Goal: Information Seeking & Learning: Learn about a topic

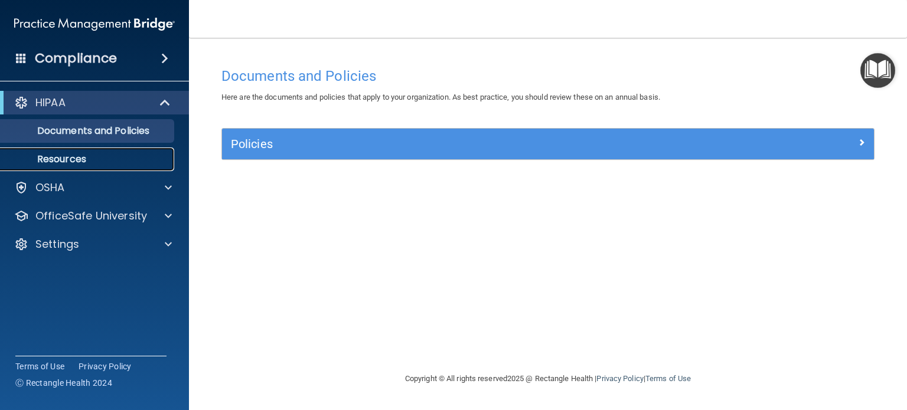
click at [77, 152] on link "Resources" at bounding box center [81, 160] width 186 height 24
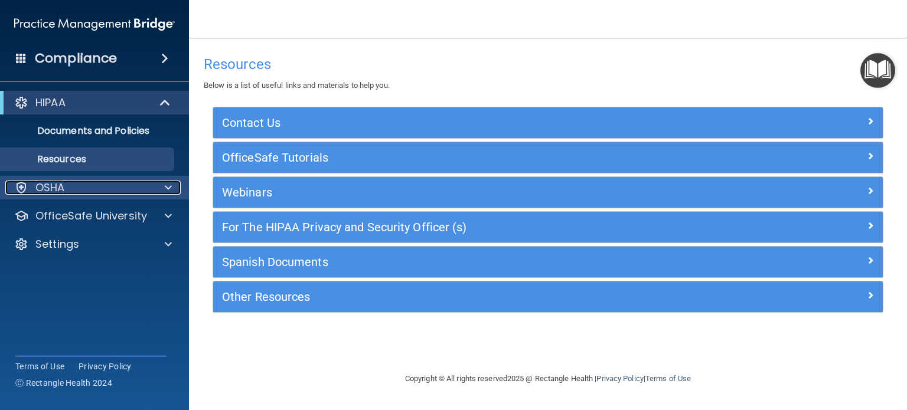
click at [82, 184] on div "OSHA" at bounding box center [78, 188] width 146 height 14
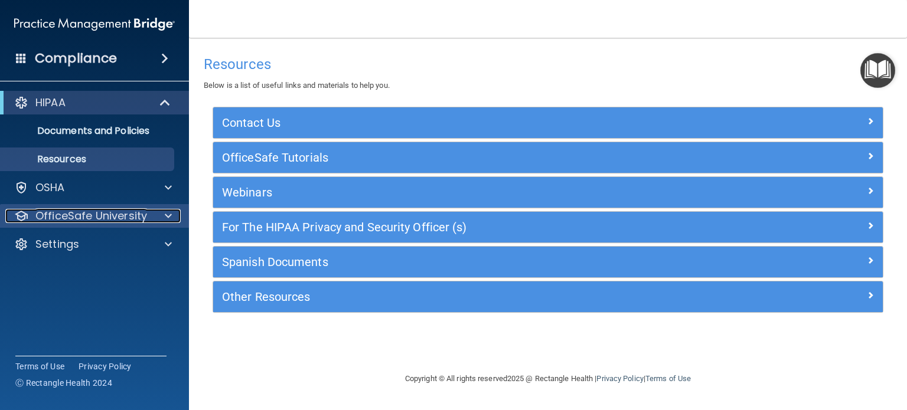
click at [88, 223] on p "OfficeSafe University" at bounding box center [91, 216] width 112 height 14
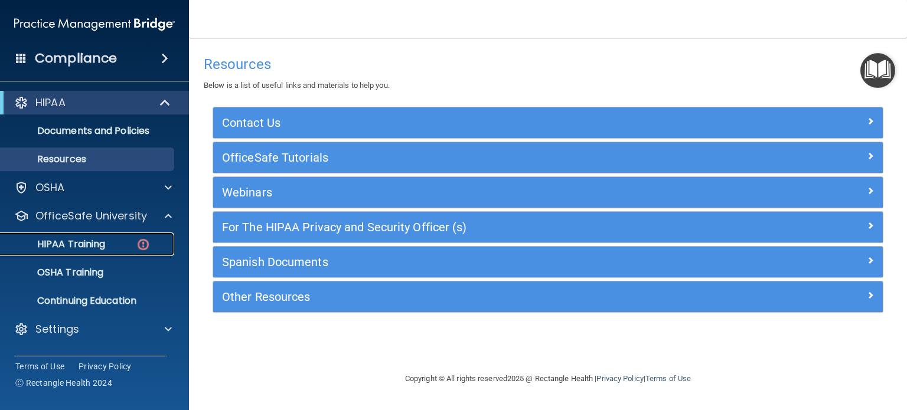
click at [87, 241] on p "HIPAA Training" at bounding box center [56, 244] width 97 height 12
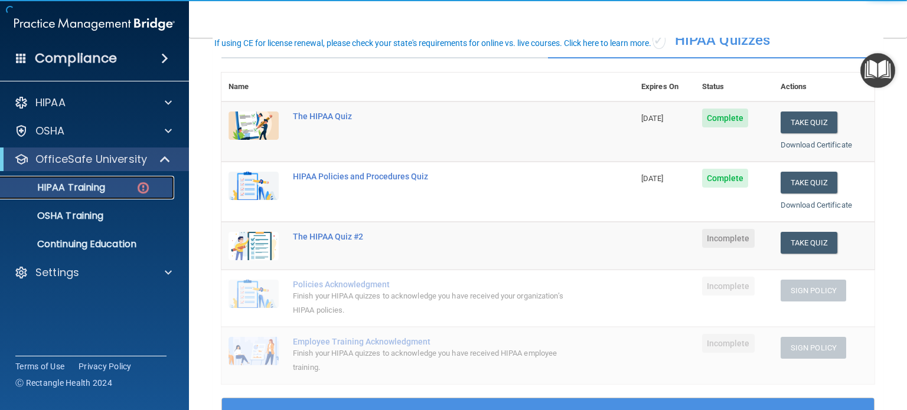
scroll to position [118, 0]
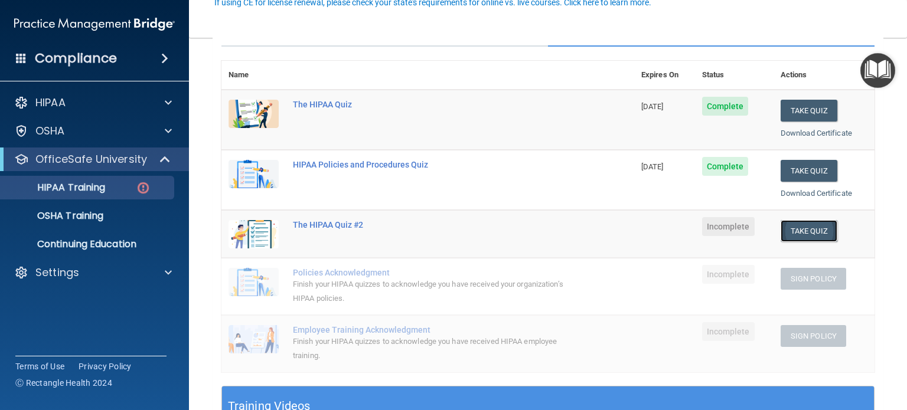
click at [789, 231] on button "Take Quiz" at bounding box center [808, 231] width 57 height 22
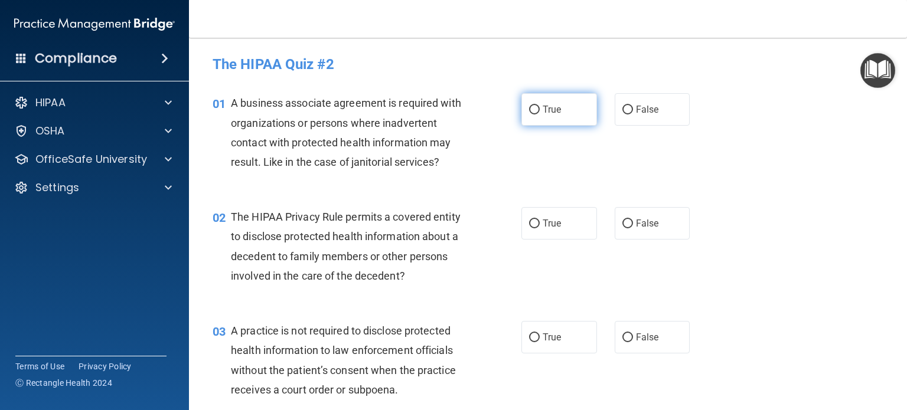
click at [529, 110] on input "True" at bounding box center [534, 110] width 11 height 9
radio input "true"
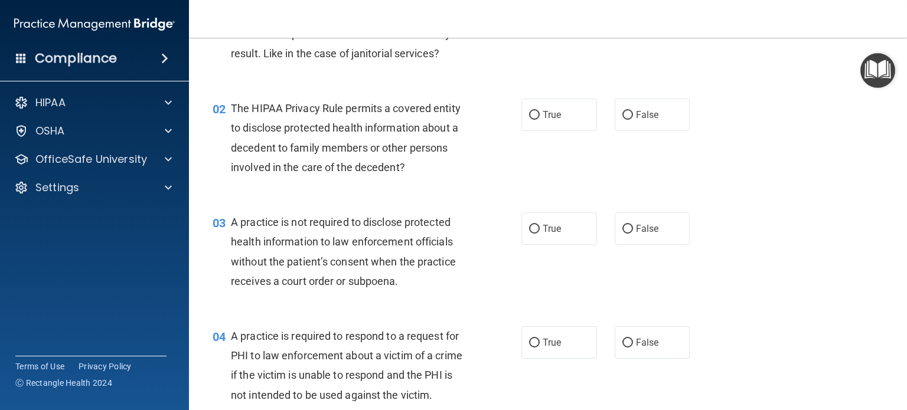
scroll to position [118, 0]
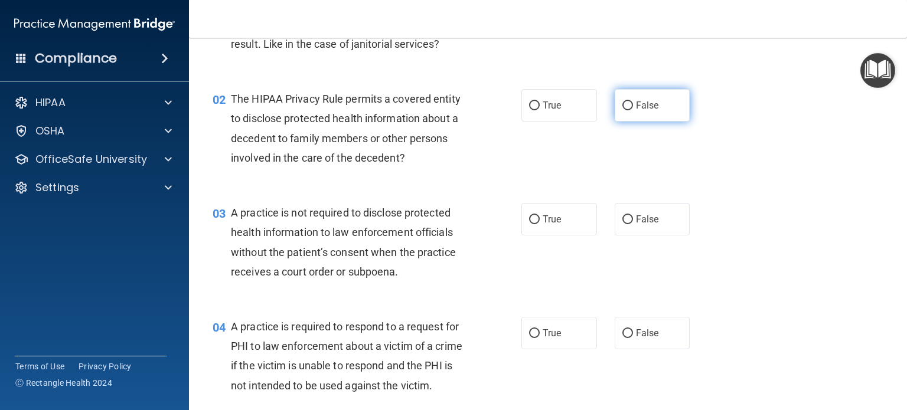
click at [622, 104] on input "False" at bounding box center [627, 106] width 11 height 9
radio input "true"
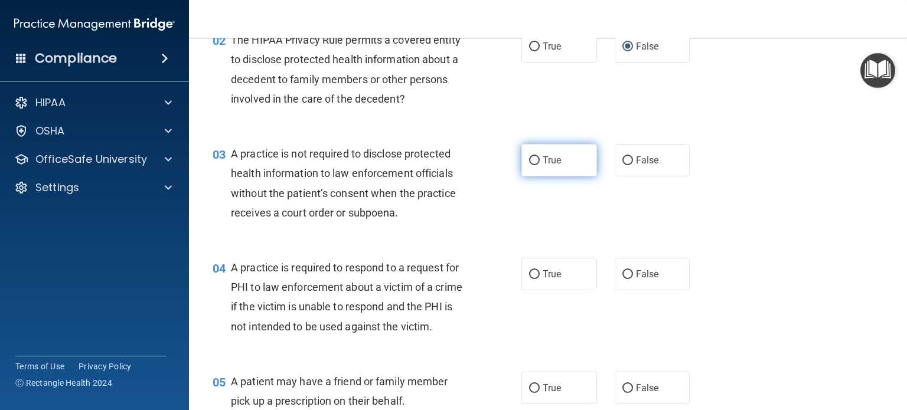
click at [534, 166] on label "True" at bounding box center [559, 160] width 76 height 32
click at [534, 165] on input "True" at bounding box center [534, 160] width 11 height 9
radio input "true"
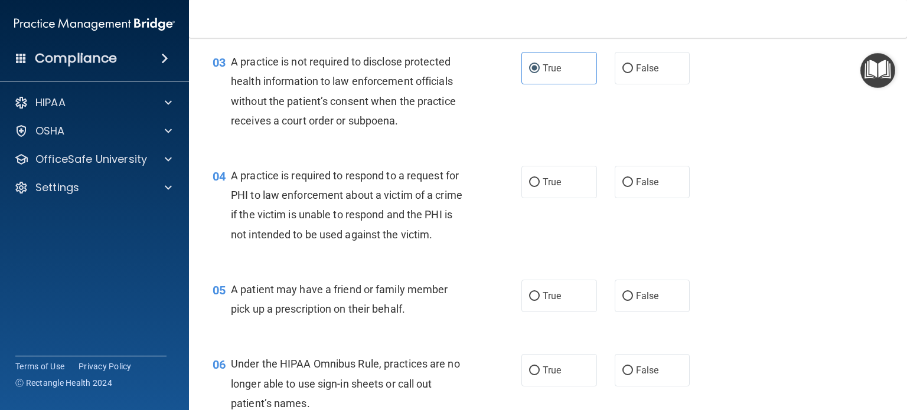
scroll to position [295, 0]
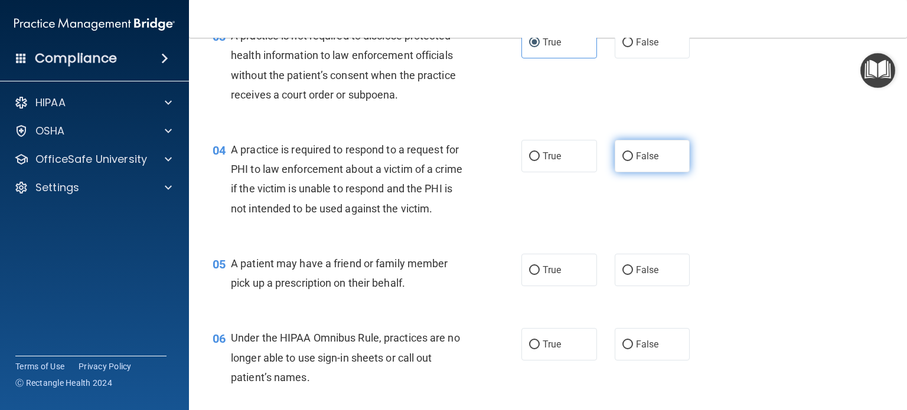
click at [625, 153] on input "False" at bounding box center [627, 156] width 11 height 9
radio input "true"
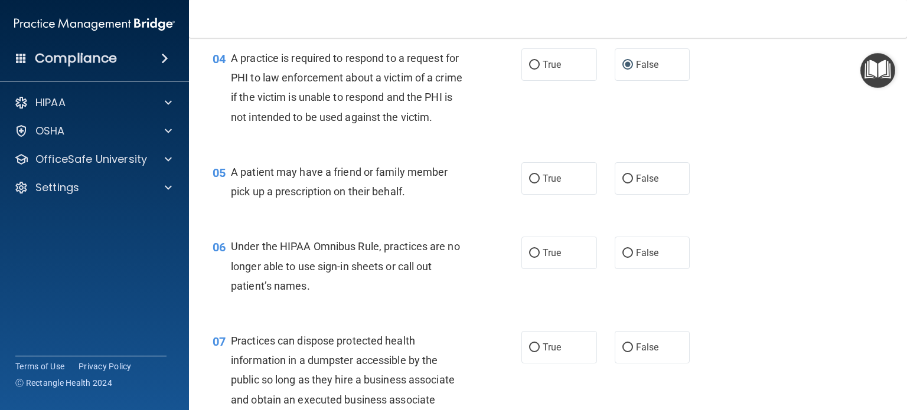
scroll to position [413, 0]
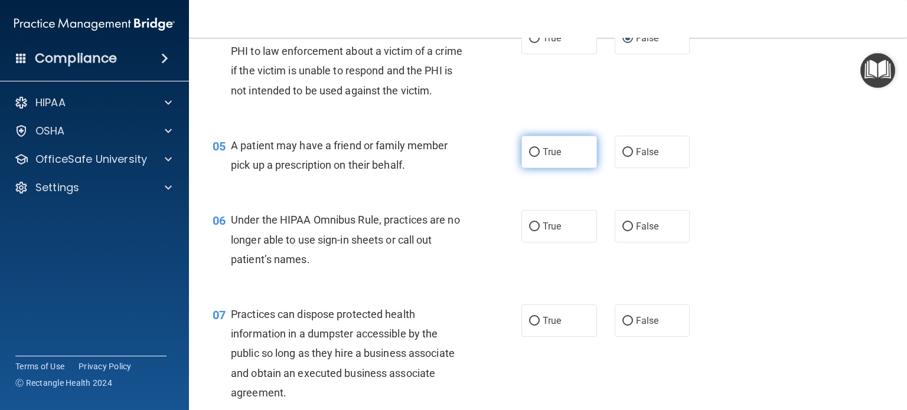
click at [531, 168] on label "True" at bounding box center [559, 152] width 76 height 32
click at [531, 157] on input "True" at bounding box center [534, 152] width 11 height 9
radio input "true"
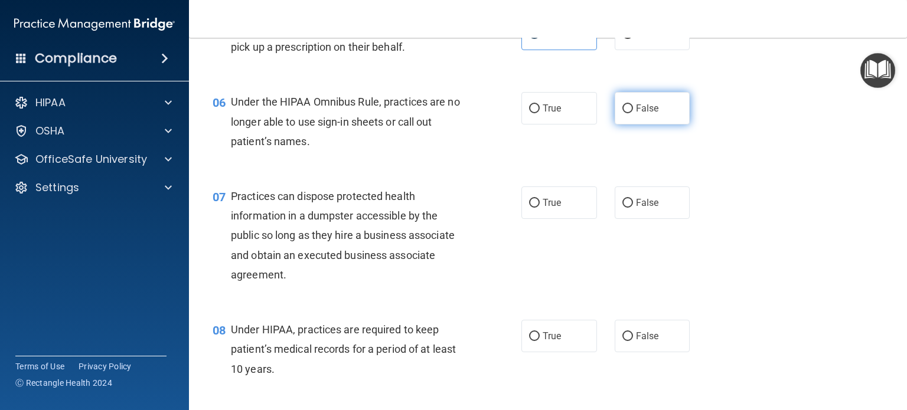
click at [622, 113] on input "False" at bounding box center [627, 108] width 11 height 9
radio input "true"
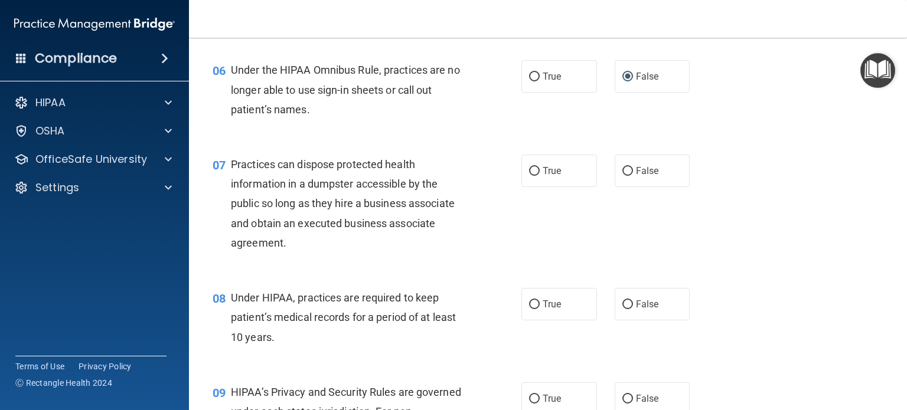
scroll to position [590, 0]
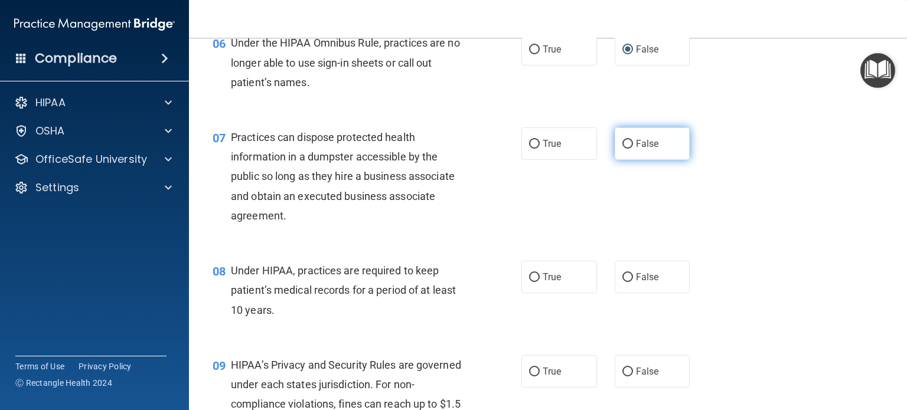
click at [622, 149] on input "False" at bounding box center [627, 144] width 11 height 9
radio input "true"
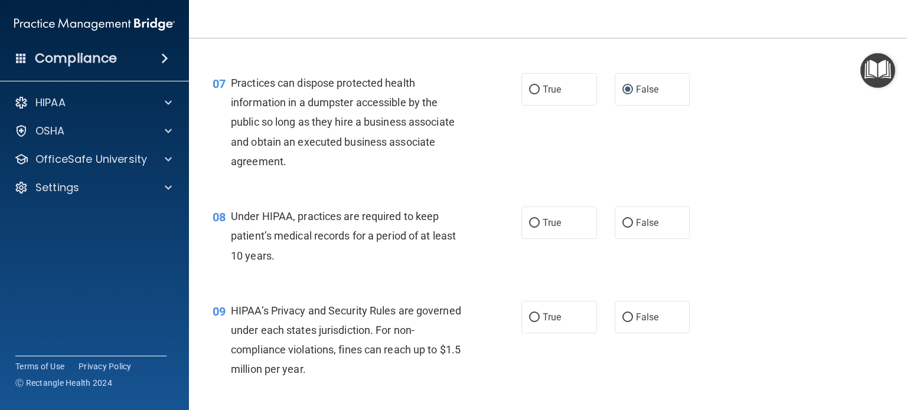
scroll to position [708, 0]
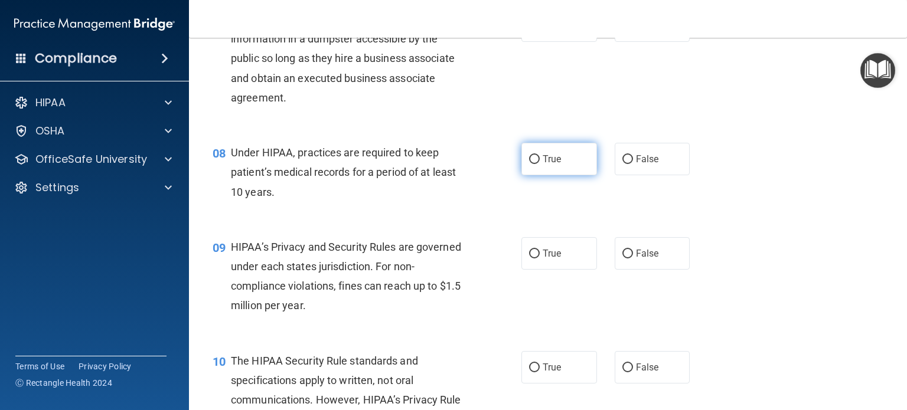
click at [532, 164] on input "True" at bounding box center [534, 159] width 11 height 9
radio input "true"
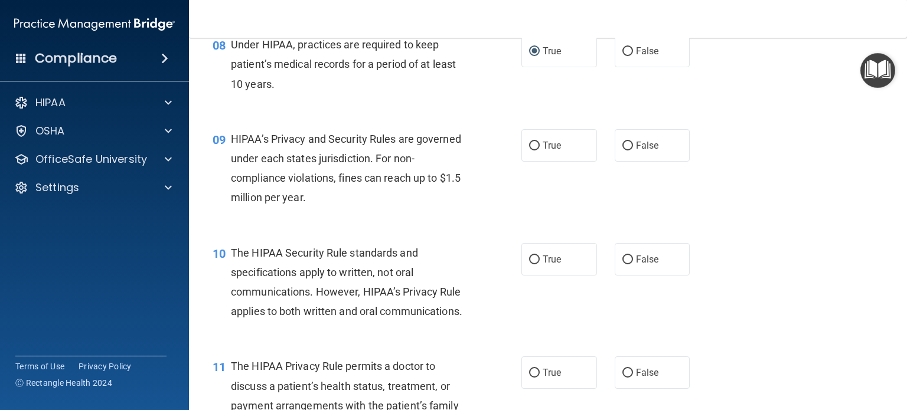
scroll to position [826, 0]
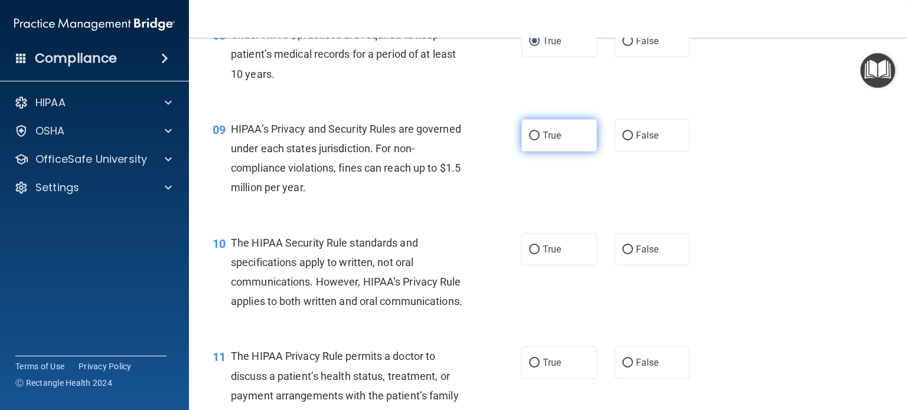
click at [529, 140] on input "True" at bounding box center [534, 136] width 11 height 9
radio input "true"
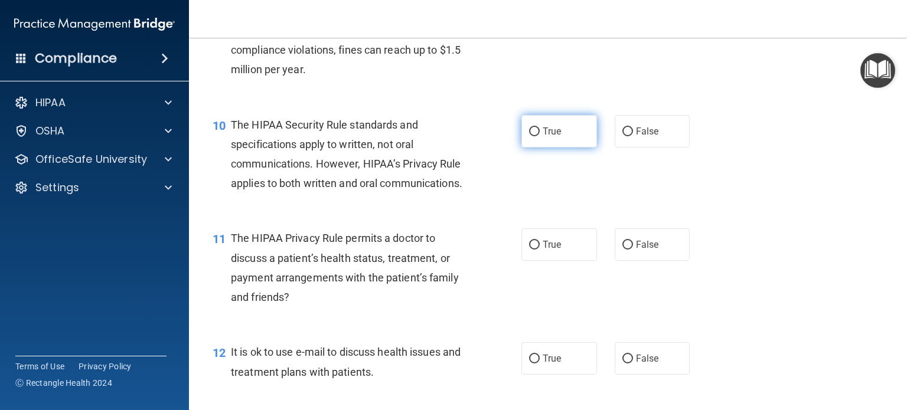
click at [531, 136] on input "True" at bounding box center [534, 132] width 11 height 9
radio input "true"
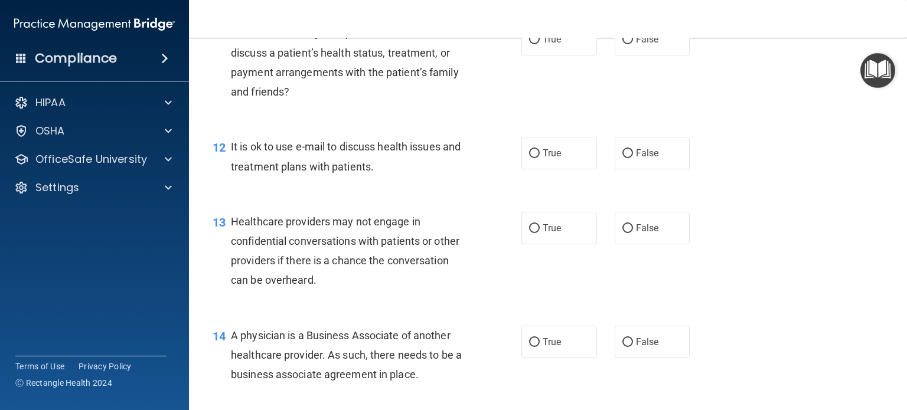
scroll to position [1122, 0]
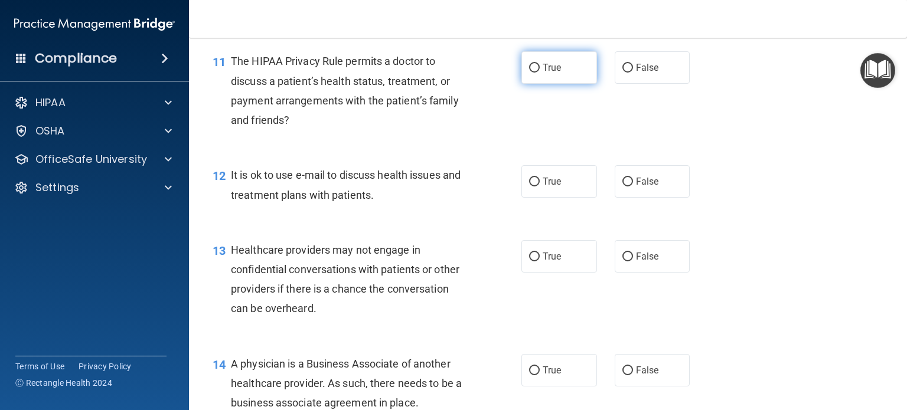
click at [530, 73] on input "True" at bounding box center [534, 68] width 11 height 9
radio input "true"
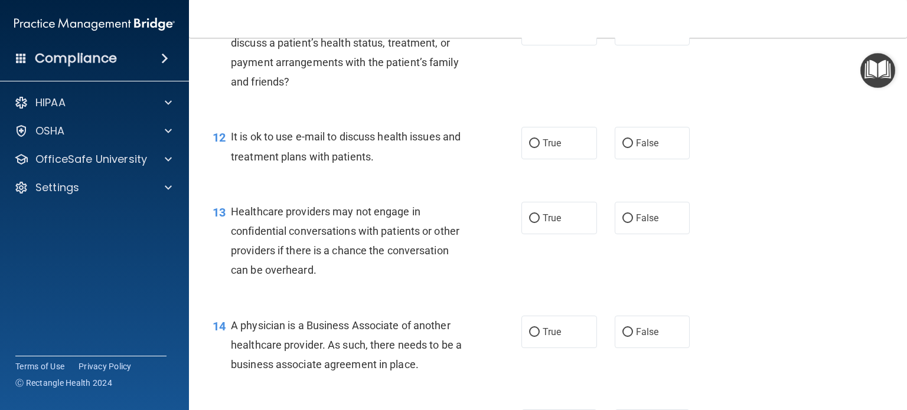
scroll to position [1240, 0]
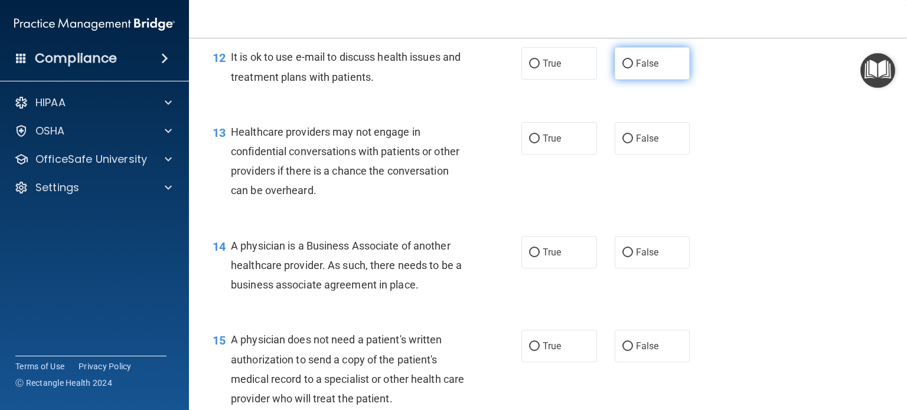
click at [620, 80] on label "False" at bounding box center [653, 63] width 76 height 32
click at [622, 68] on input "False" at bounding box center [627, 64] width 11 height 9
radio input "true"
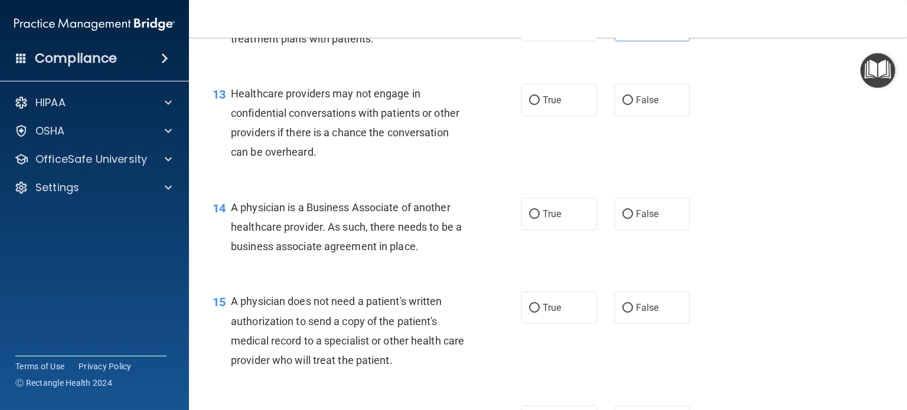
scroll to position [1299, 0]
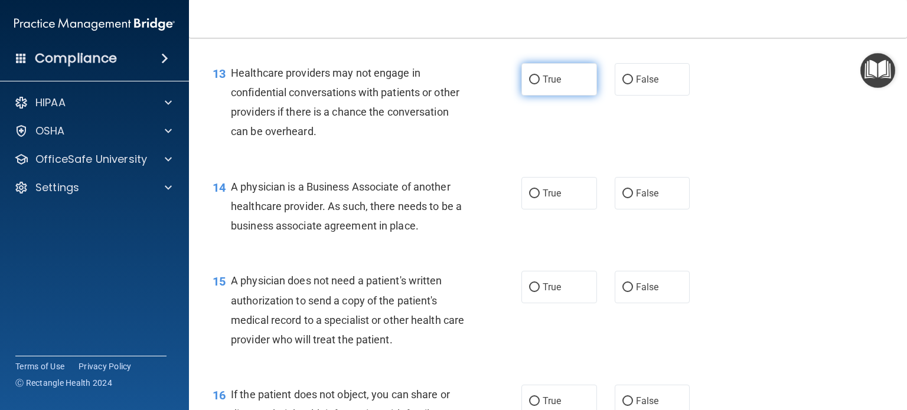
click at [529, 84] on input "True" at bounding box center [534, 80] width 11 height 9
radio input "true"
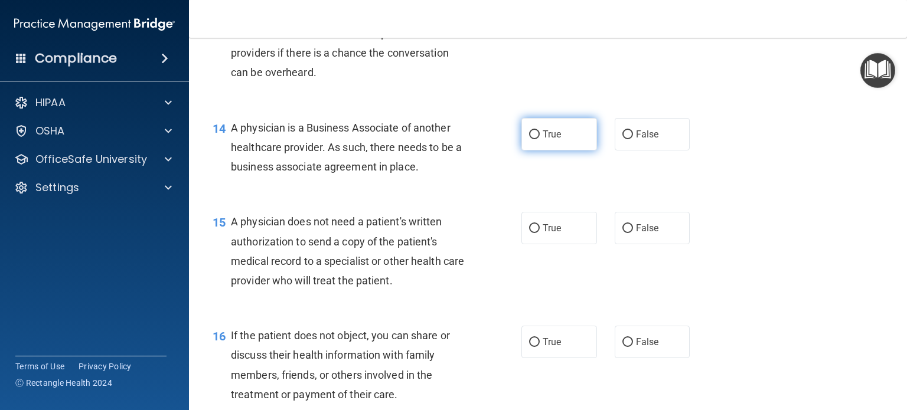
click at [533, 139] on input "True" at bounding box center [534, 134] width 11 height 9
radio input "true"
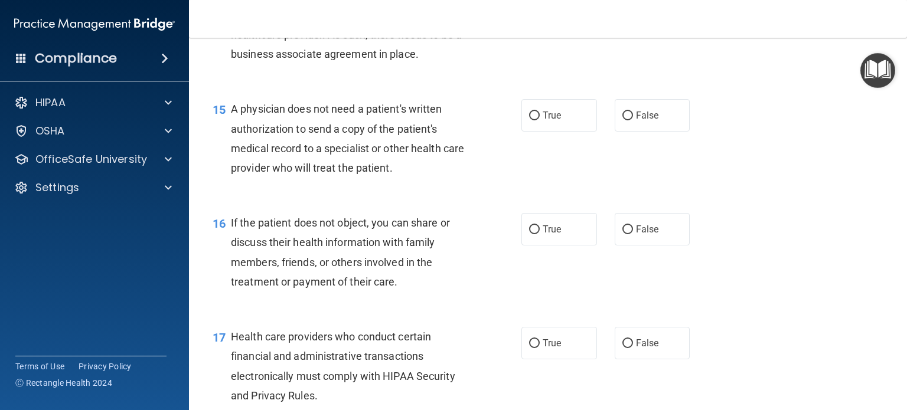
scroll to position [1476, 0]
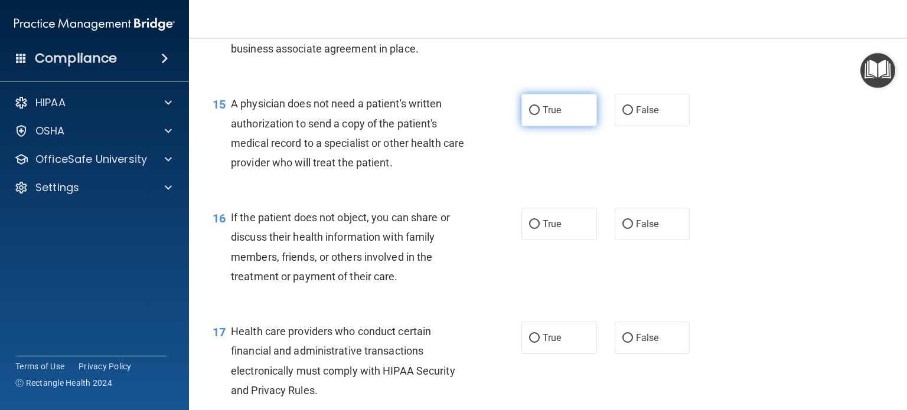
click at [531, 115] on input "True" at bounding box center [534, 110] width 11 height 9
radio input "true"
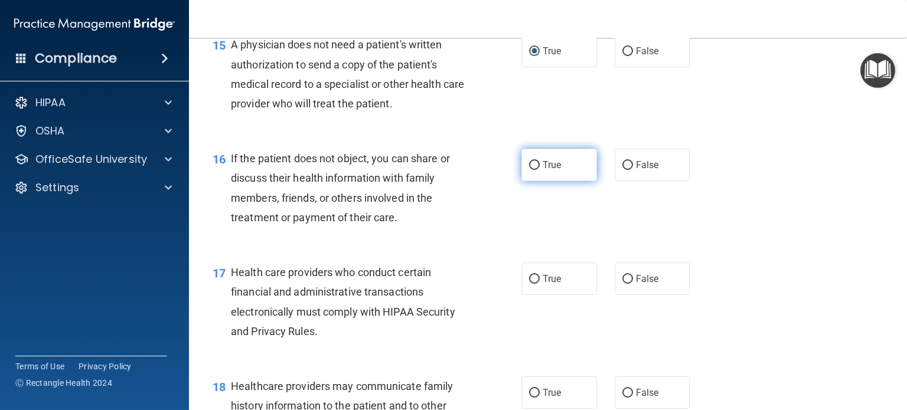
click at [529, 170] on input "True" at bounding box center [534, 165] width 11 height 9
radio input "true"
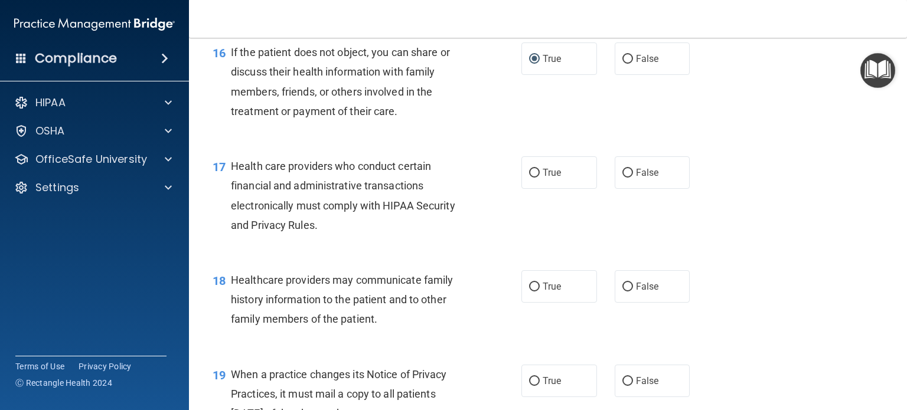
scroll to position [1653, 0]
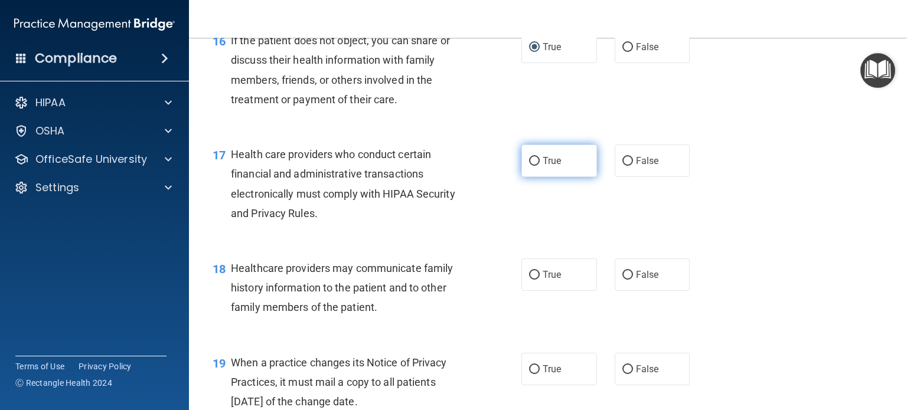
click at [529, 166] on input "True" at bounding box center [534, 161] width 11 height 9
radio input "true"
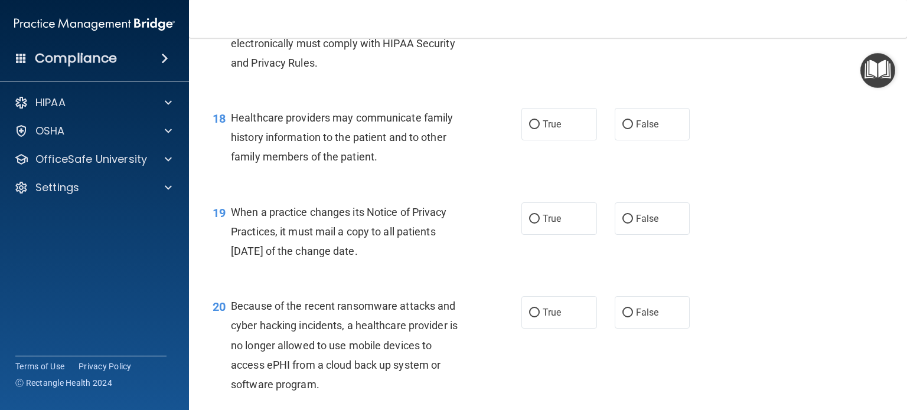
scroll to position [1830, 0]
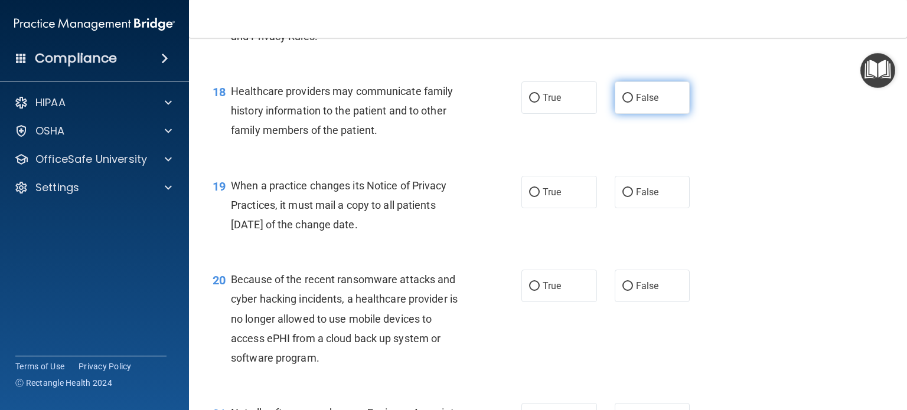
click at [622, 103] on input "False" at bounding box center [627, 98] width 11 height 9
radio input "true"
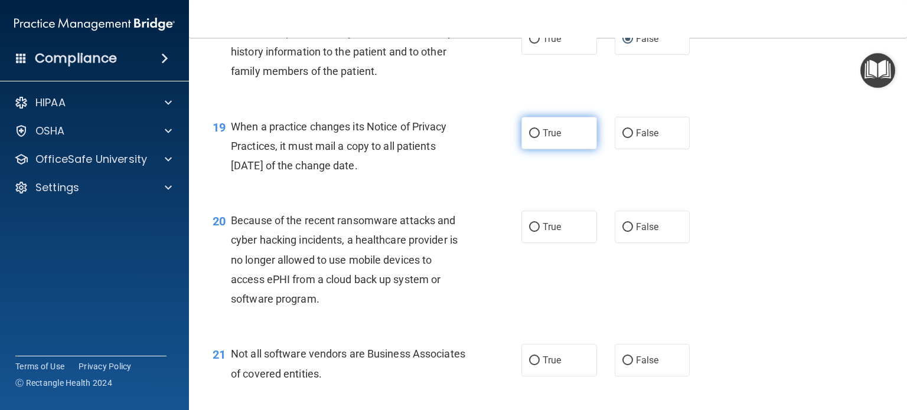
click at [529, 138] on input "True" at bounding box center [534, 133] width 11 height 9
radio input "true"
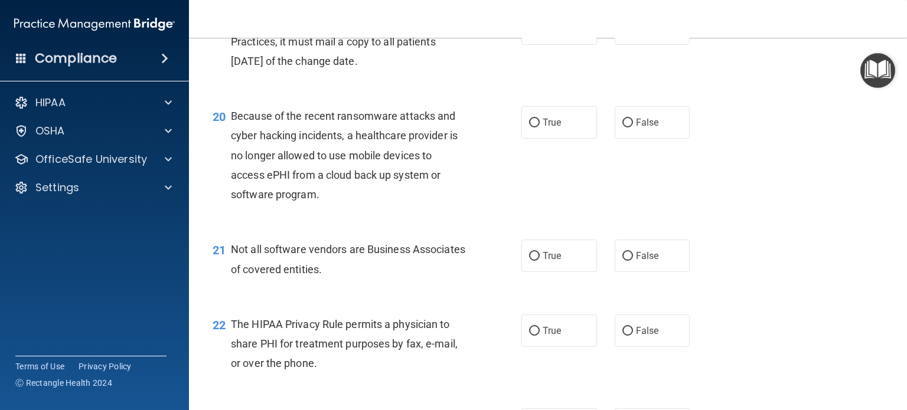
scroll to position [2007, 0]
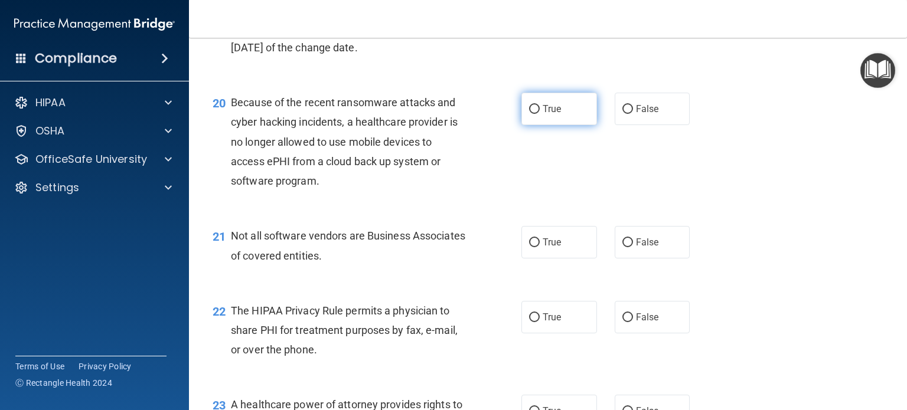
click at [525, 125] on label "True" at bounding box center [559, 109] width 76 height 32
click at [529, 114] on input "True" at bounding box center [534, 109] width 11 height 9
radio input "true"
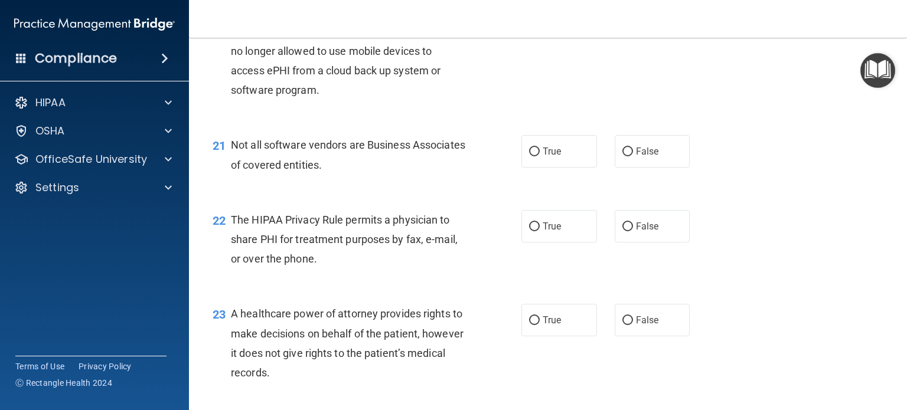
scroll to position [2125, 0]
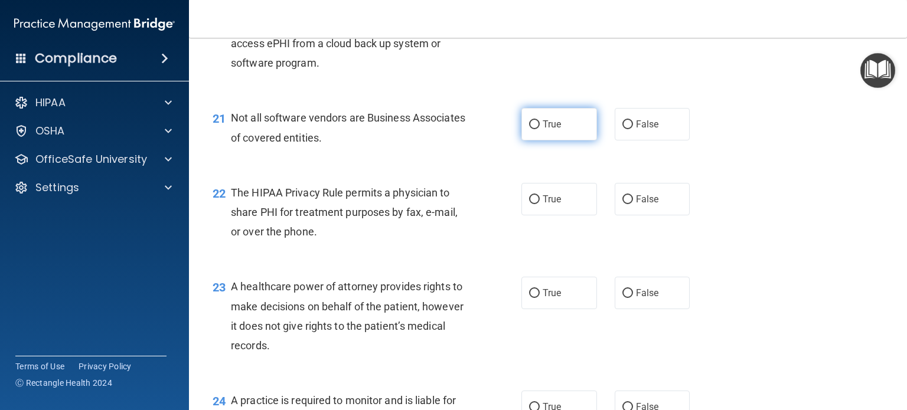
click at [530, 140] on label "True" at bounding box center [559, 124] width 76 height 32
click at [530, 129] on input "True" at bounding box center [534, 124] width 11 height 9
radio input "true"
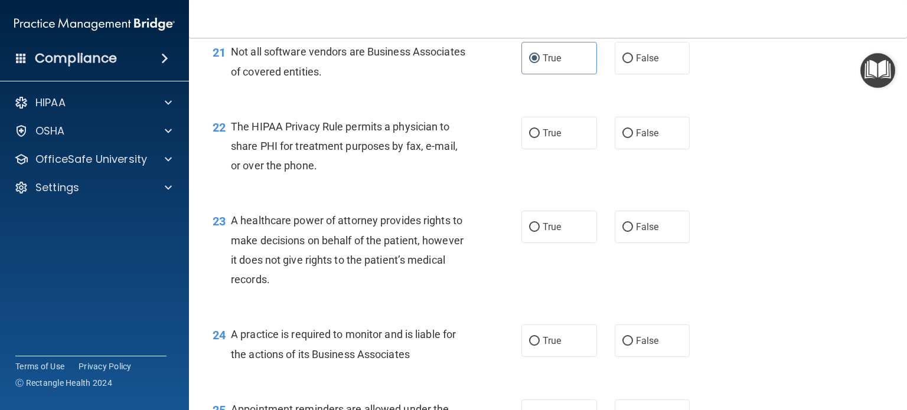
scroll to position [2184, 0]
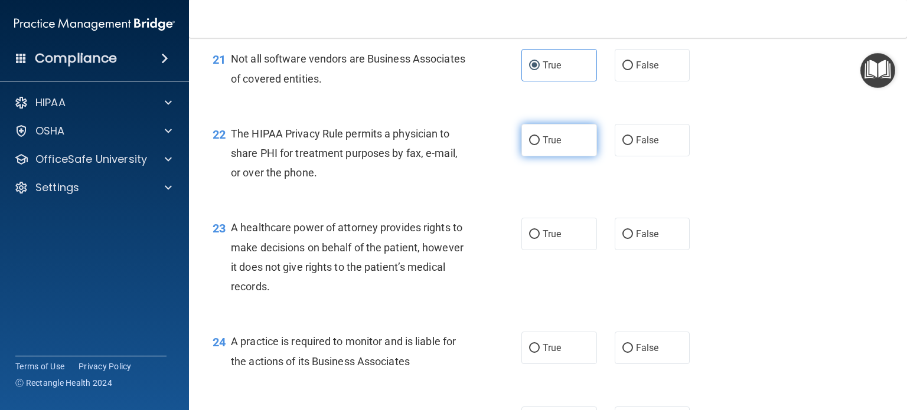
click at [531, 145] on input "True" at bounding box center [534, 140] width 11 height 9
radio input "true"
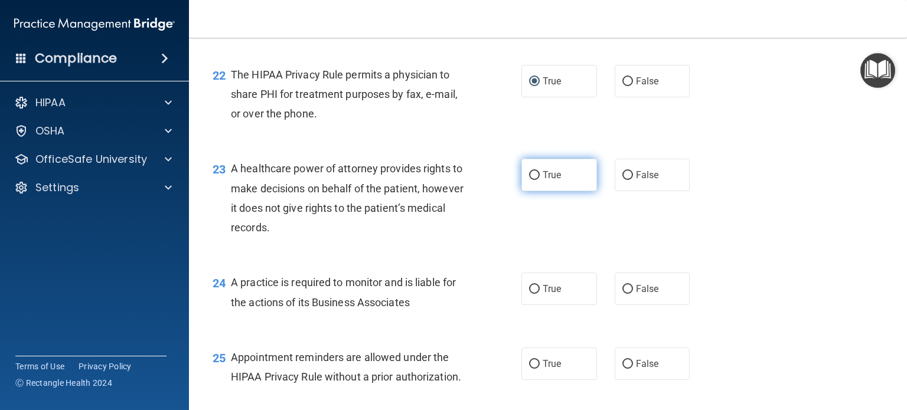
click at [542, 181] on span "True" at bounding box center [551, 174] width 18 height 11
click at [539, 180] on input "True" at bounding box center [534, 175] width 11 height 9
radio input "true"
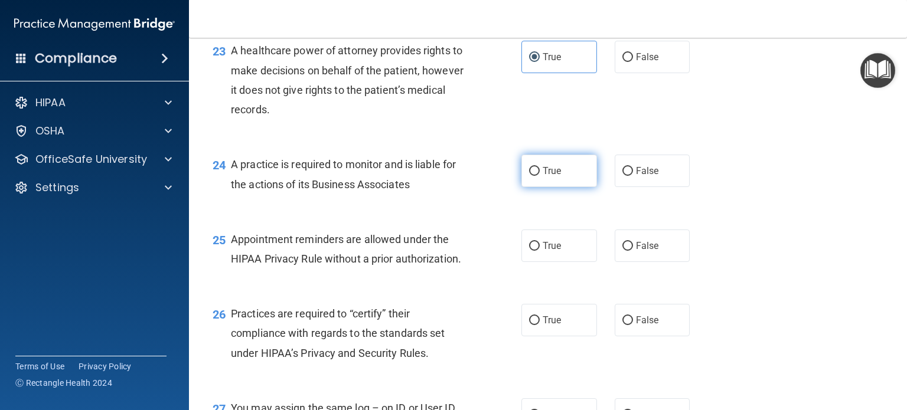
click at [530, 176] on input "True" at bounding box center [534, 171] width 11 height 9
radio input "true"
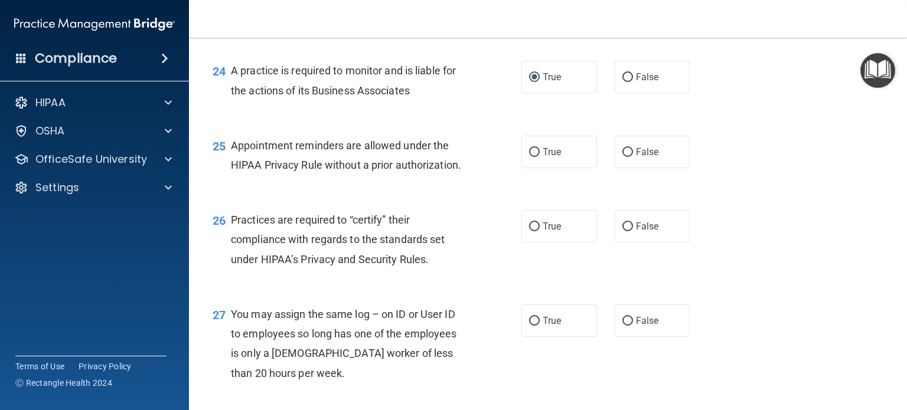
scroll to position [2479, 0]
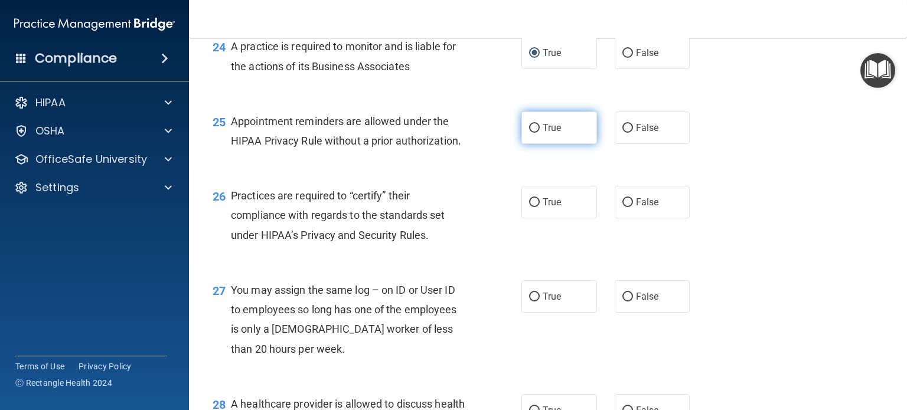
click at [529, 133] on input "True" at bounding box center [534, 128] width 11 height 9
radio input "true"
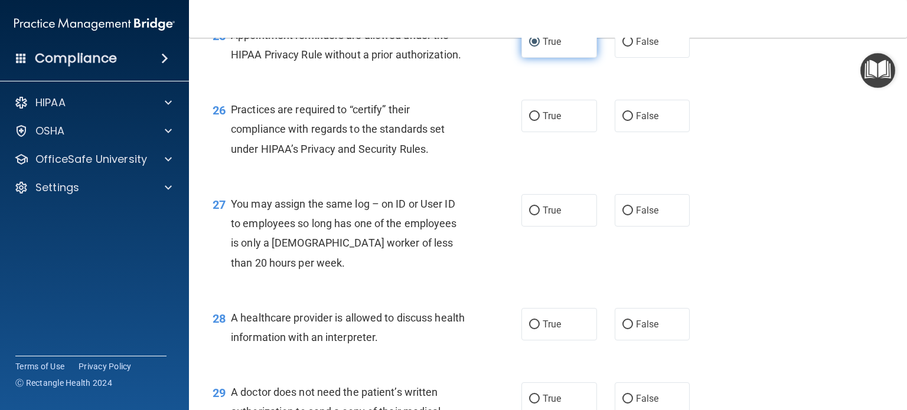
scroll to position [2538, 0]
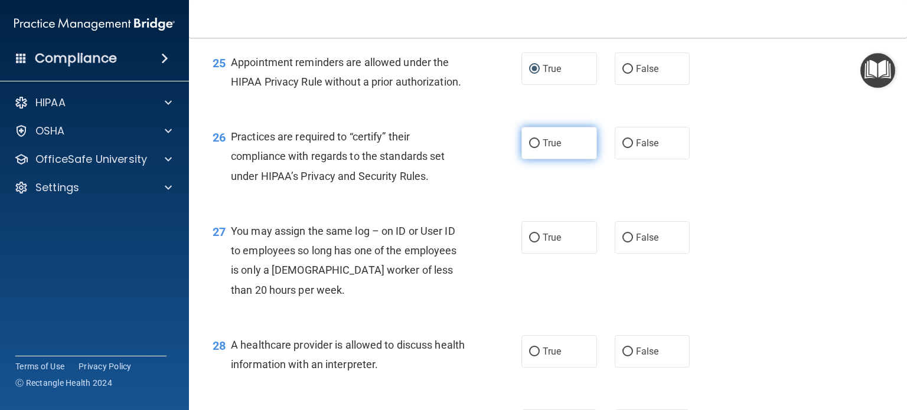
click at [529, 148] on input "True" at bounding box center [534, 143] width 11 height 9
radio input "true"
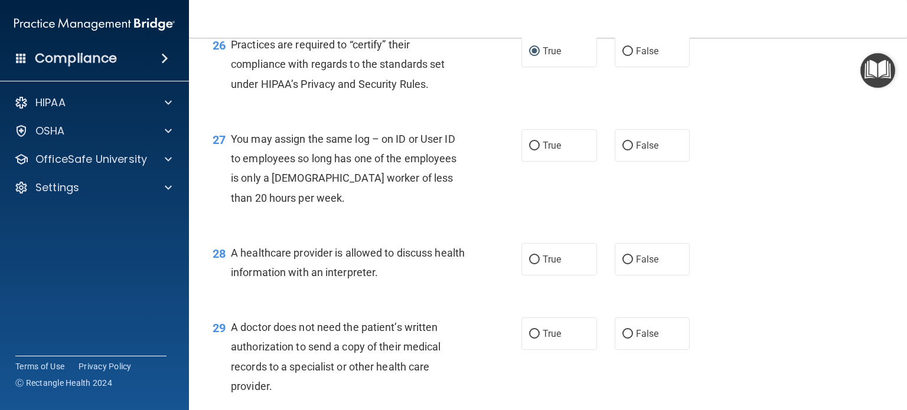
scroll to position [2656, 0]
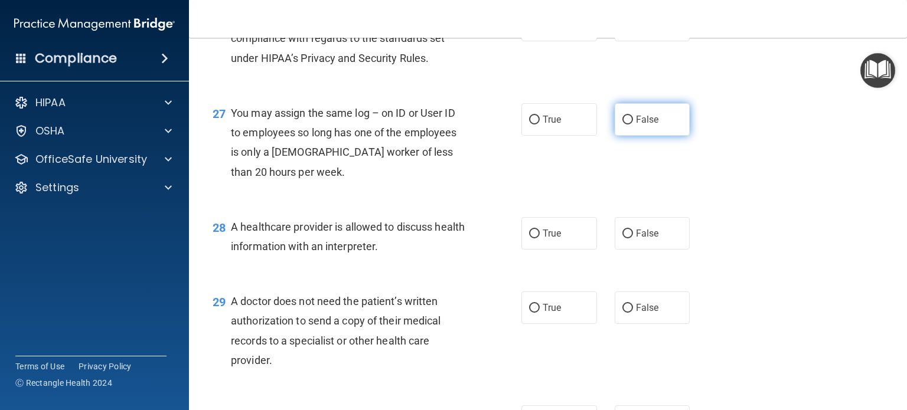
click at [622, 125] on input "False" at bounding box center [627, 120] width 11 height 9
radio input "true"
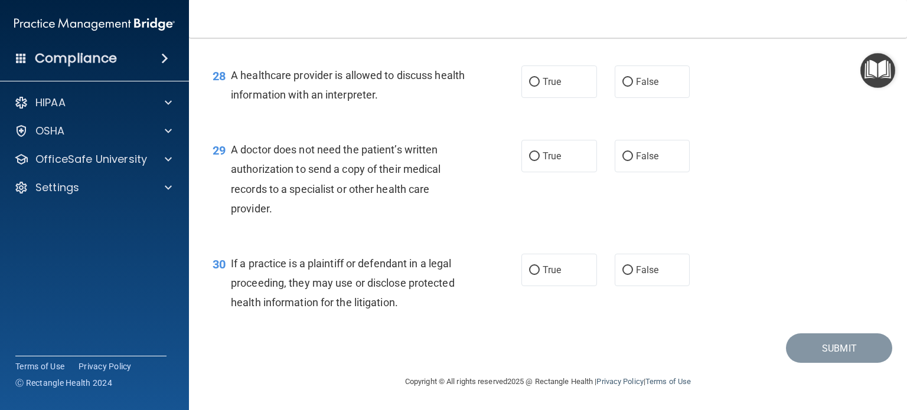
scroll to position [2833, 0]
click at [532, 87] on input "True" at bounding box center [534, 82] width 11 height 9
radio input "true"
click at [622, 87] on input "False" at bounding box center [627, 82] width 11 height 9
radio input "true"
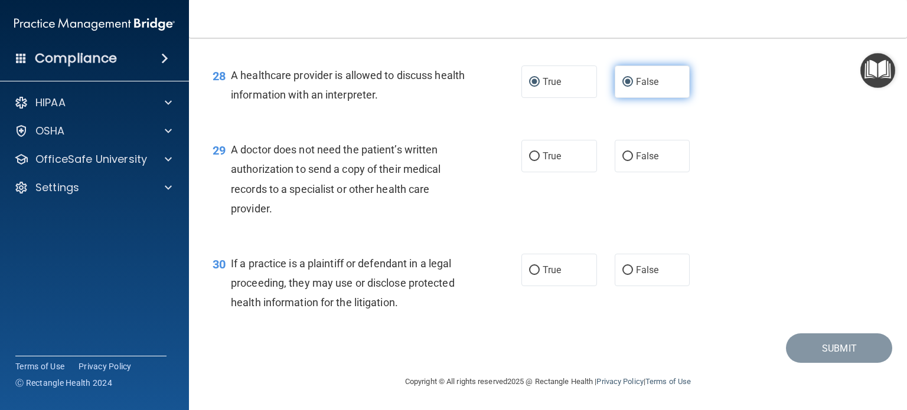
radio input "false"
click at [531, 161] on input "True" at bounding box center [534, 156] width 11 height 9
radio input "true"
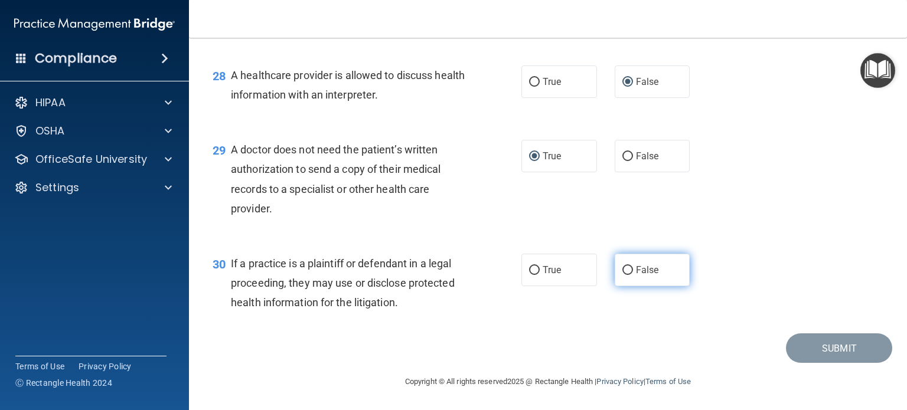
click at [622, 267] on input "False" at bounding box center [627, 270] width 11 height 9
radio input "true"
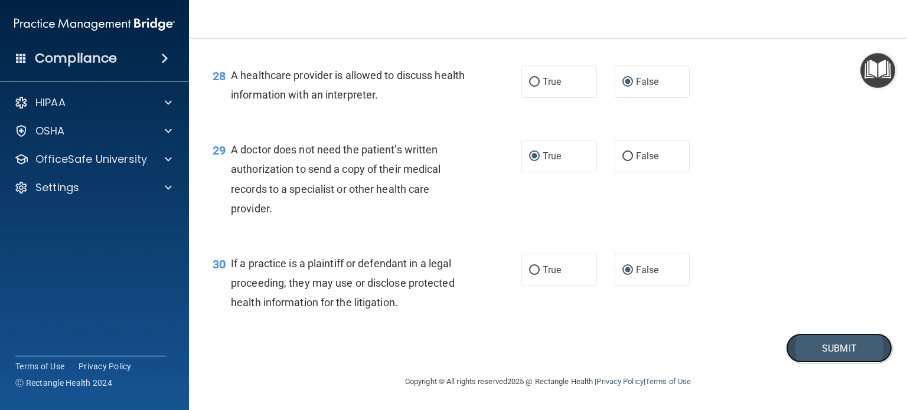
click at [805, 349] on button "Submit" at bounding box center [839, 349] width 106 height 30
click at [810, 353] on button "Submit" at bounding box center [839, 349] width 106 height 30
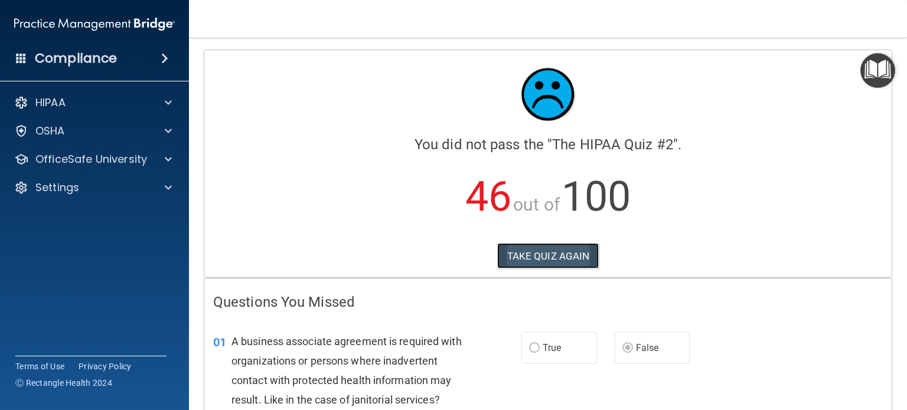
click at [544, 254] on button "TAKE QUIZ AGAIN" at bounding box center [548, 256] width 102 height 26
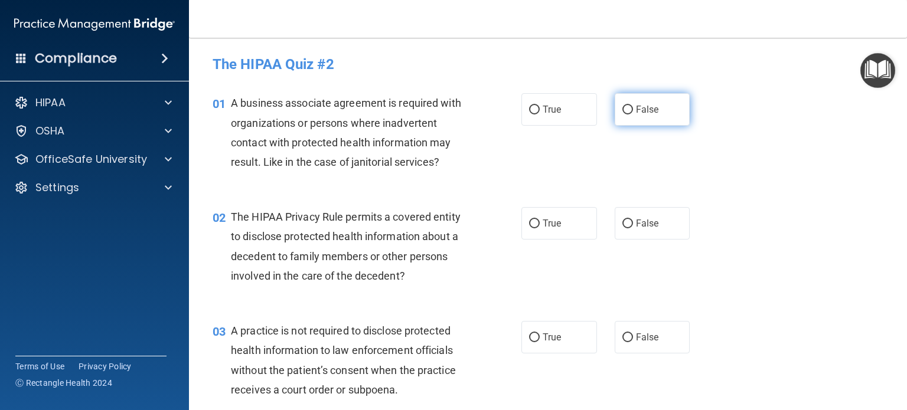
click at [626, 115] on label "False" at bounding box center [653, 109] width 76 height 32
click at [626, 115] on input "False" at bounding box center [627, 110] width 11 height 9
radio input "true"
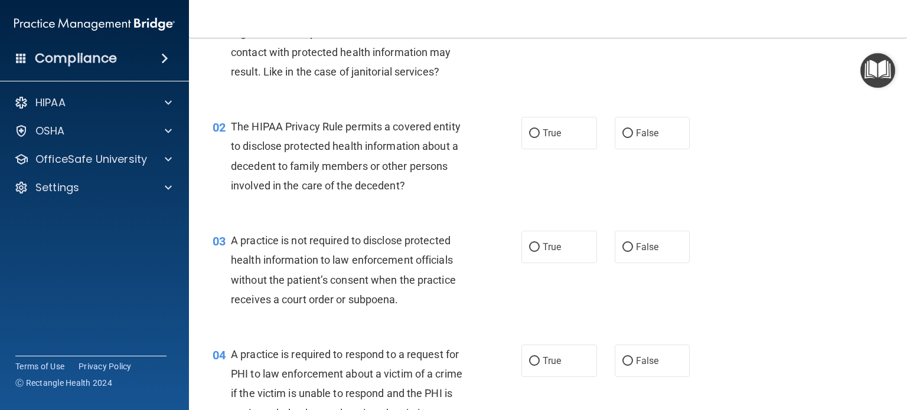
scroll to position [118, 0]
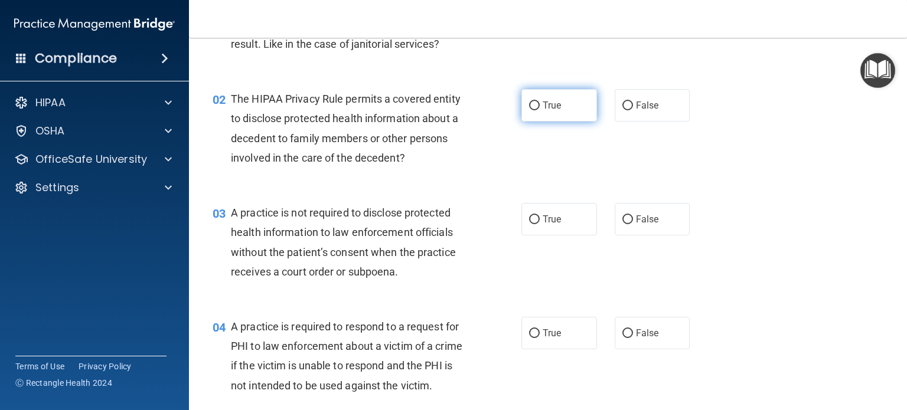
click at [529, 103] on input "True" at bounding box center [534, 106] width 11 height 9
radio input "true"
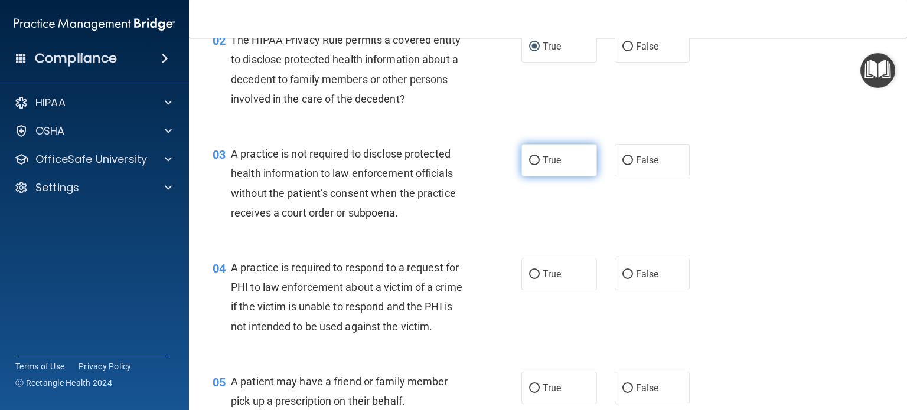
click at [530, 156] on input "True" at bounding box center [534, 160] width 11 height 9
radio input "true"
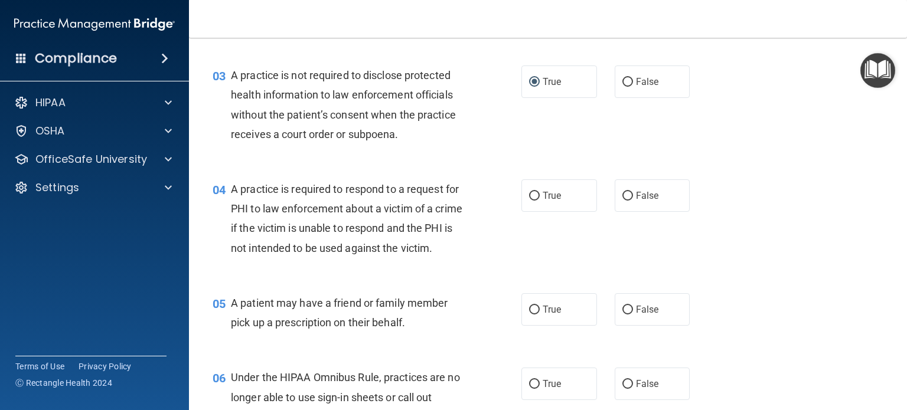
scroll to position [236, 0]
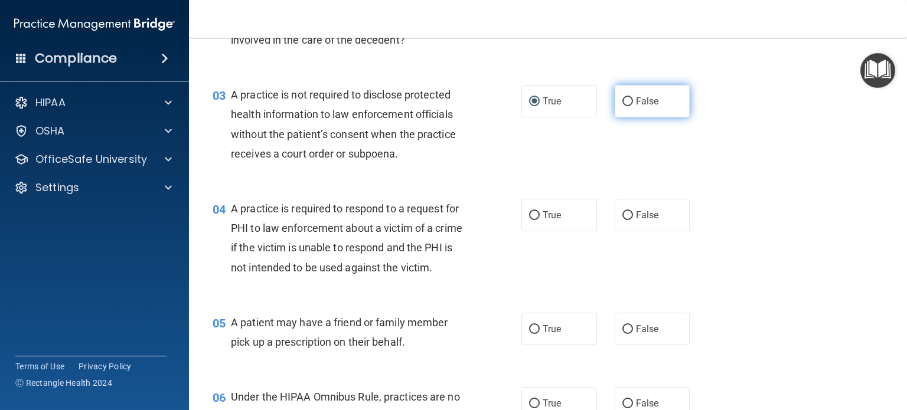
click at [624, 103] on input "False" at bounding box center [627, 101] width 11 height 9
radio input "true"
radio input "false"
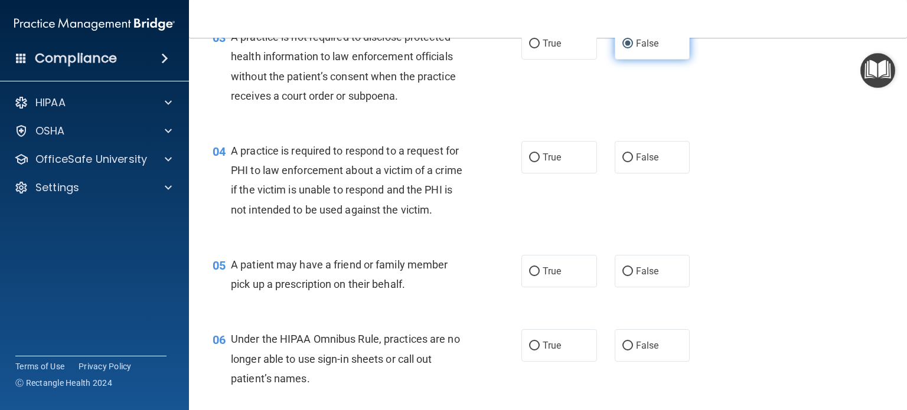
scroll to position [295, 0]
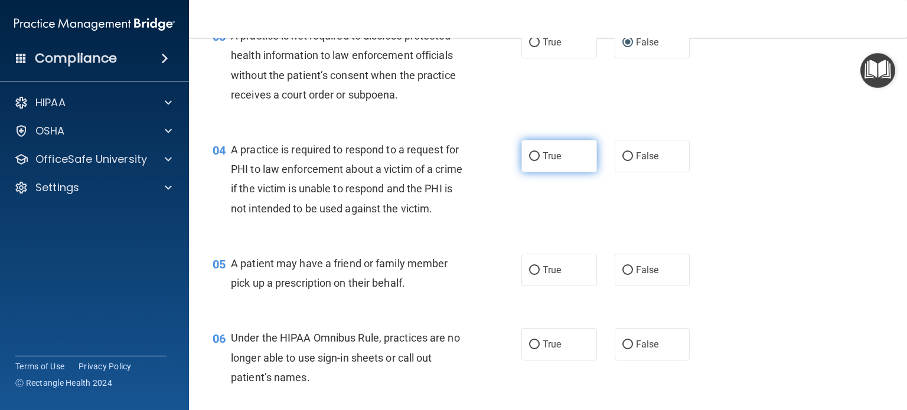
click at [536, 160] on label "True" at bounding box center [559, 156] width 76 height 32
click at [536, 160] on input "True" at bounding box center [534, 156] width 11 height 9
radio input "true"
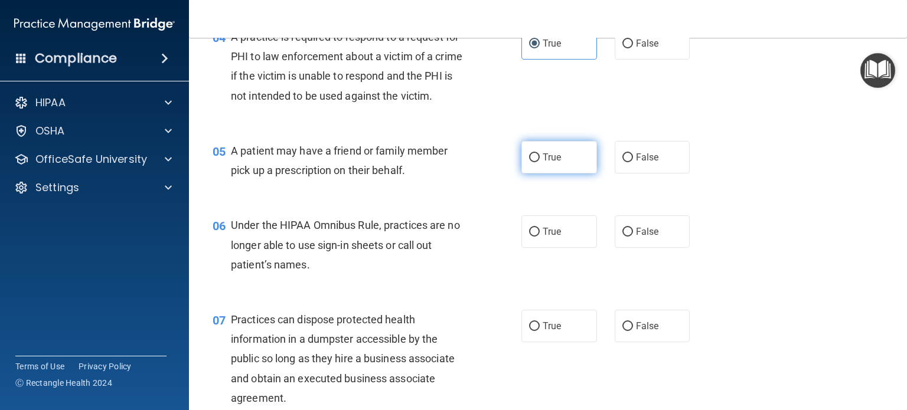
scroll to position [413, 0]
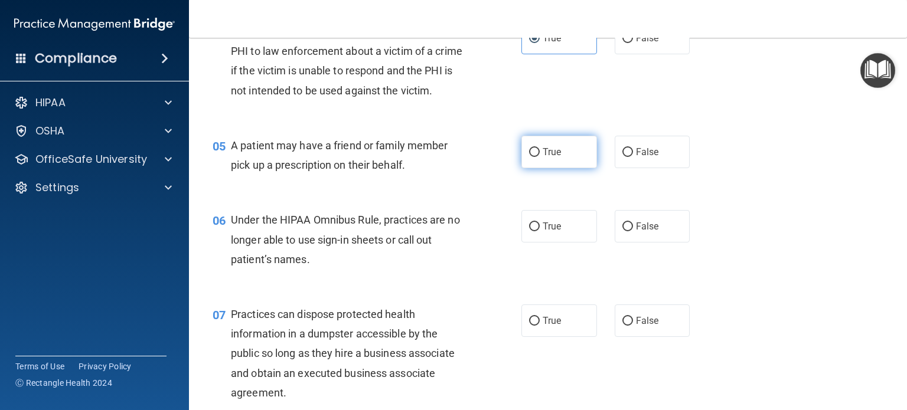
click at [529, 157] on input "True" at bounding box center [534, 152] width 11 height 9
radio input "true"
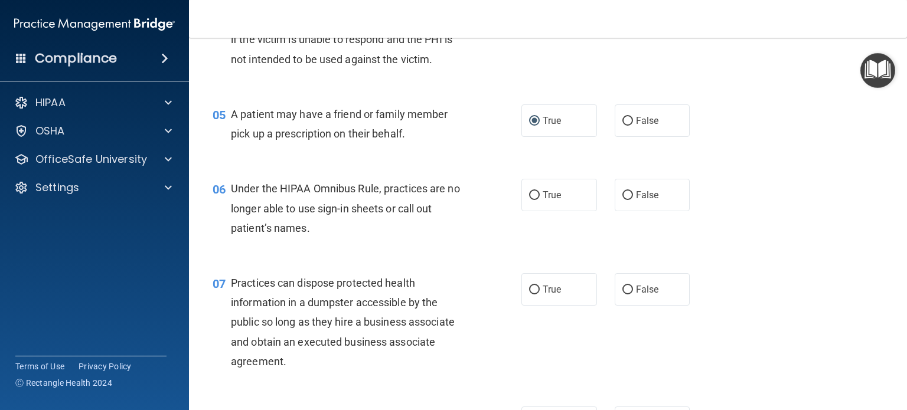
scroll to position [531, 0]
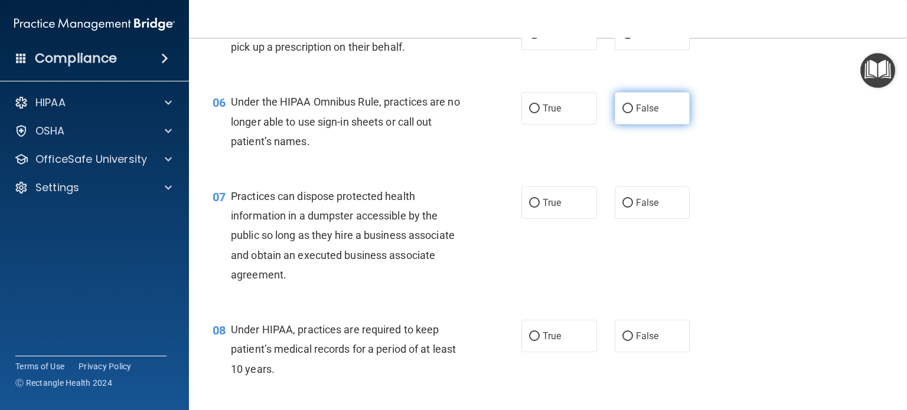
click at [622, 113] on input "False" at bounding box center [627, 108] width 11 height 9
radio input "true"
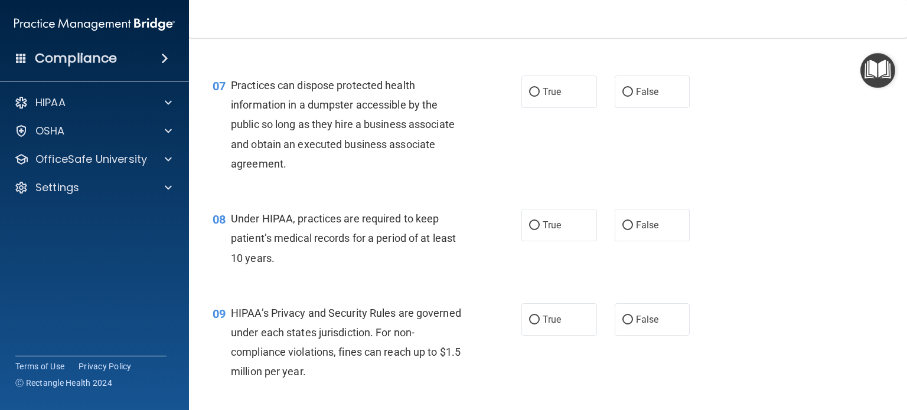
scroll to position [649, 0]
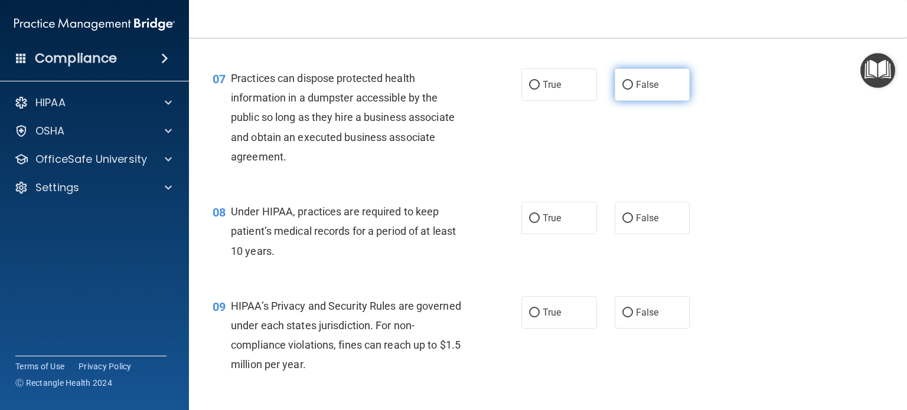
click at [623, 90] on input "False" at bounding box center [627, 85] width 11 height 9
radio input "true"
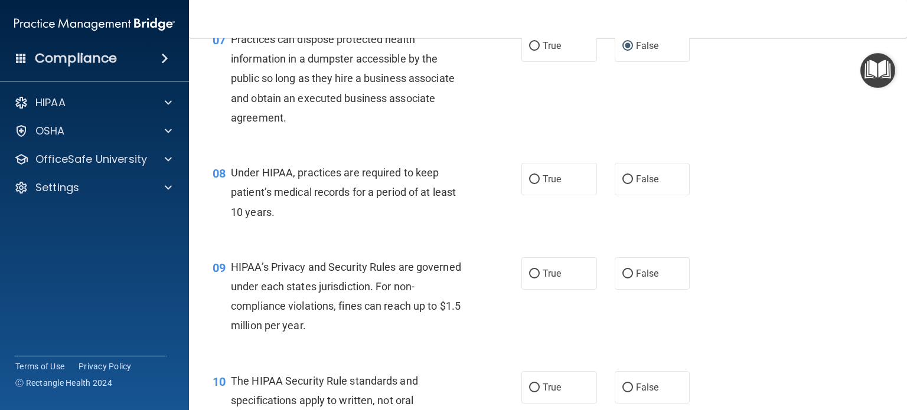
scroll to position [708, 0]
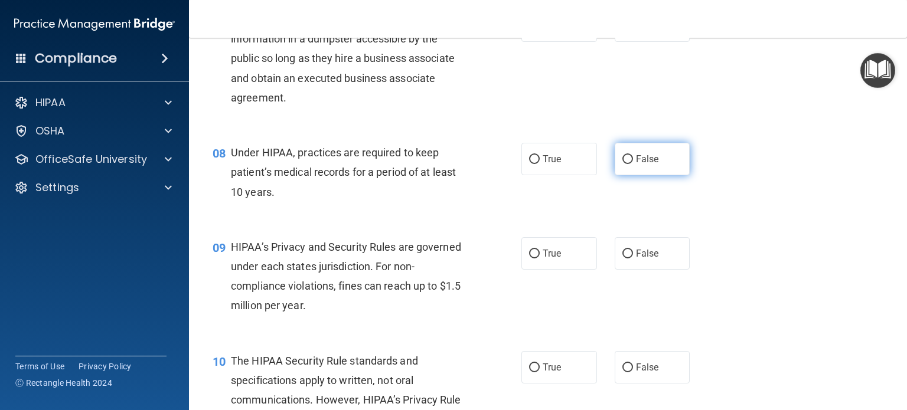
click at [616, 175] on label "False" at bounding box center [653, 159] width 76 height 32
click at [622, 164] on input "False" at bounding box center [627, 159] width 11 height 9
radio input "true"
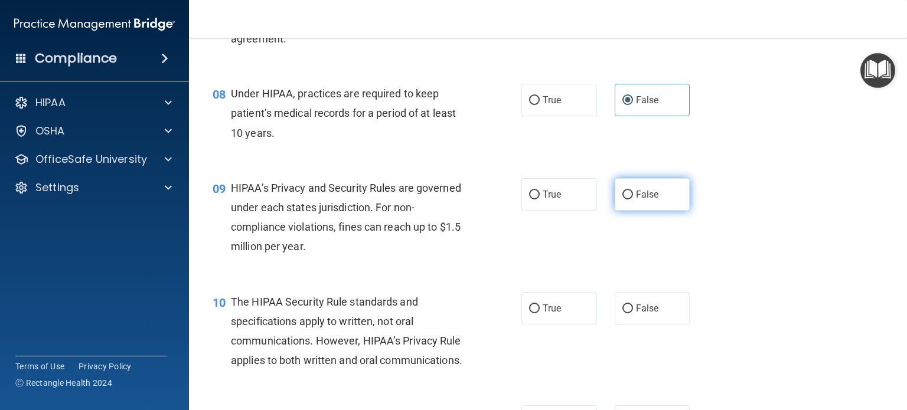
click at [622, 200] on input "False" at bounding box center [627, 195] width 11 height 9
radio input "true"
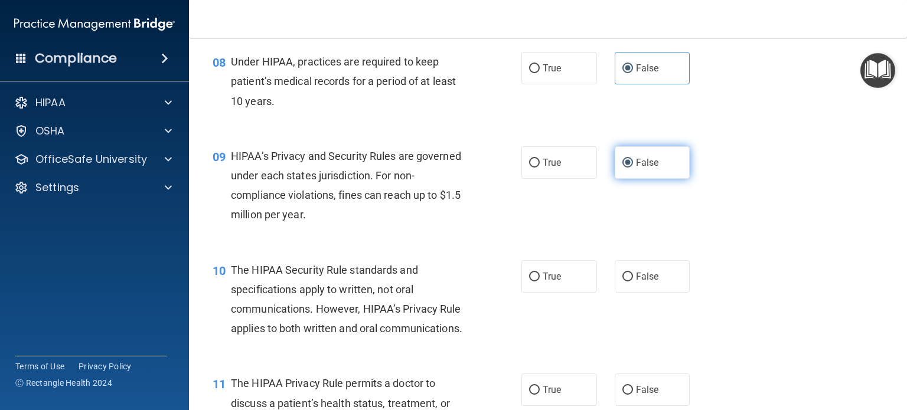
scroll to position [826, 0]
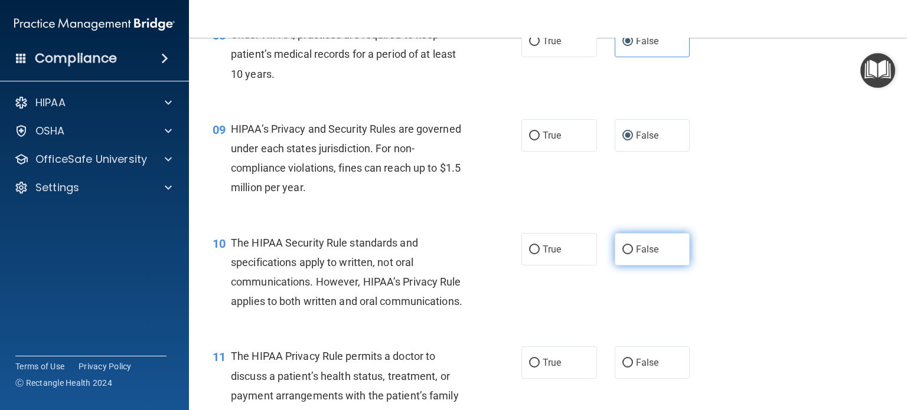
click at [622, 254] on input "False" at bounding box center [627, 250] width 11 height 9
radio input "true"
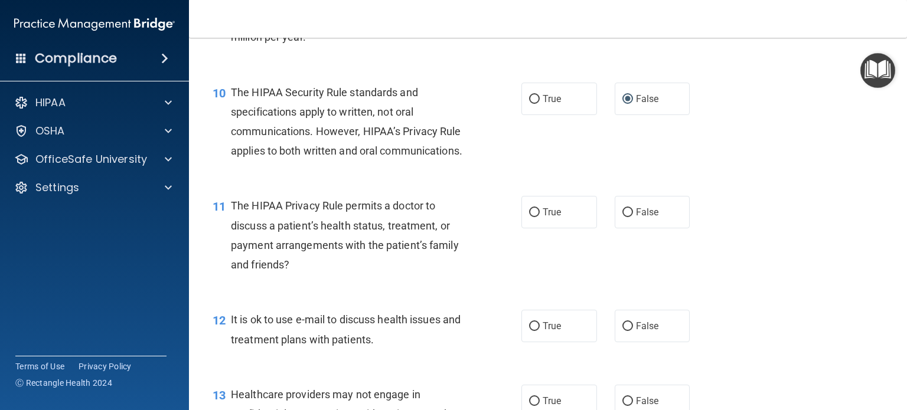
scroll to position [1004, 0]
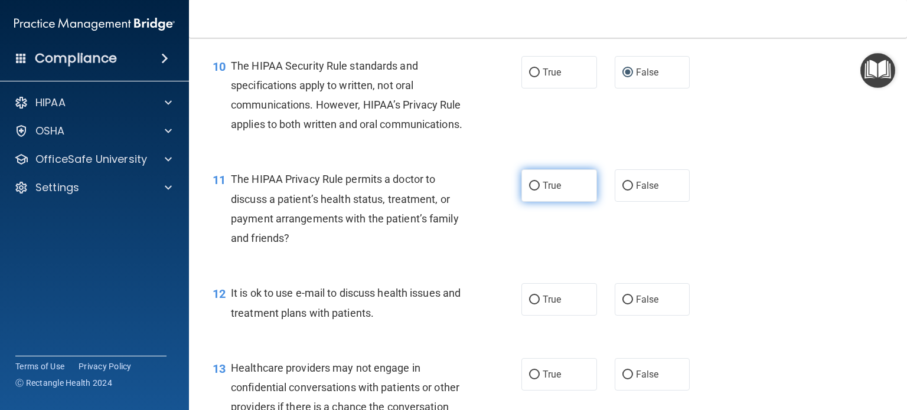
click at [535, 202] on label "True" at bounding box center [559, 185] width 76 height 32
click at [535, 191] on input "True" at bounding box center [534, 186] width 11 height 9
radio input "true"
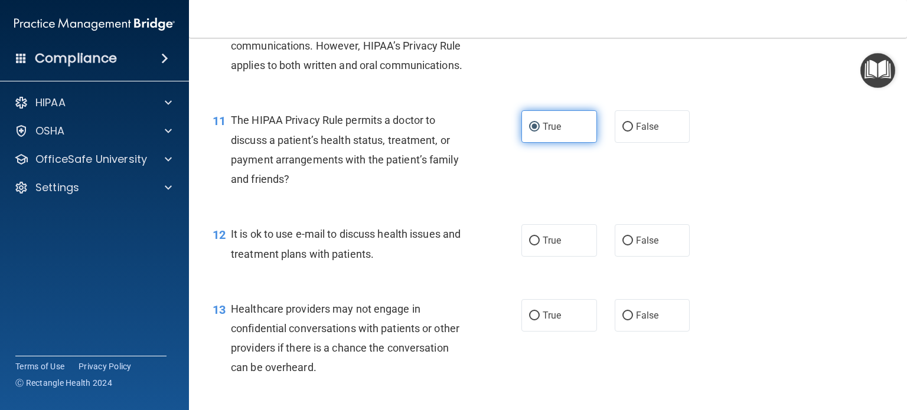
scroll to position [1122, 0]
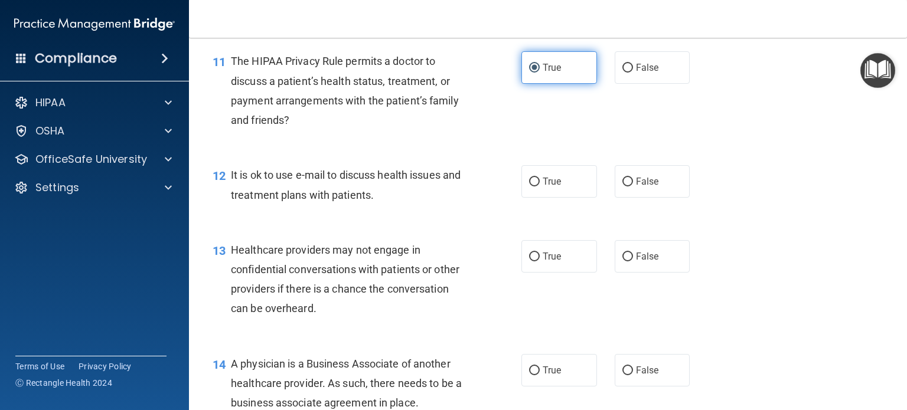
click at [535, 198] on label "True" at bounding box center [559, 181] width 76 height 32
click at [535, 187] on input "True" at bounding box center [534, 182] width 11 height 9
radio input "true"
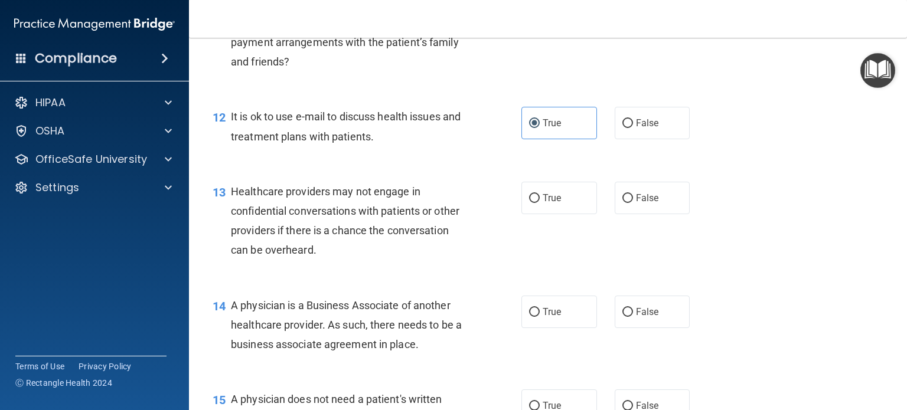
scroll to position [1181, 0]
click at [533, 202] on input "True" at bounding box center [534, 198] width 11 height 9
radio input "true"
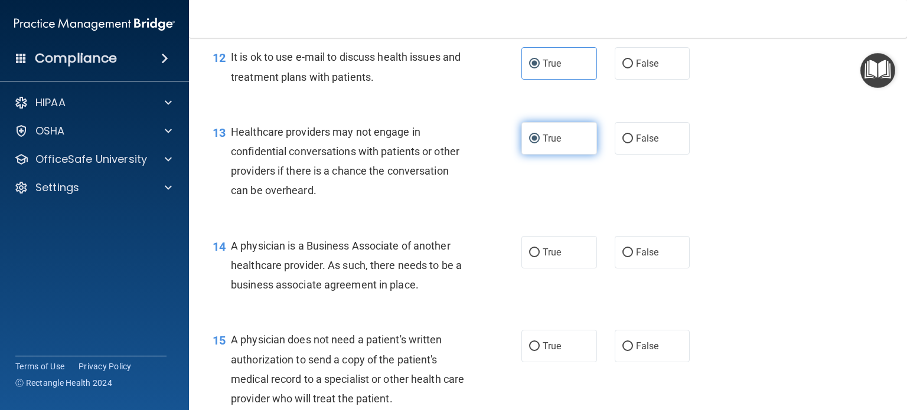
scroll to position [1299, 0]
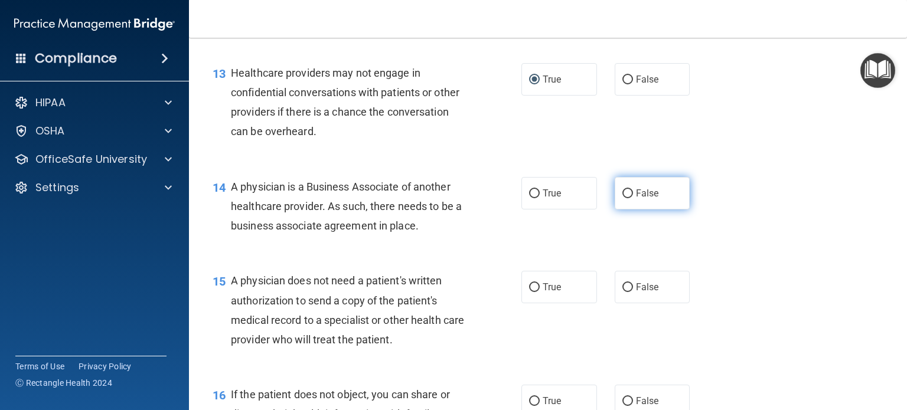
click at [622, 198] on input "False" at bounding box center [627, 193] width 11 height 9
radio input "true"
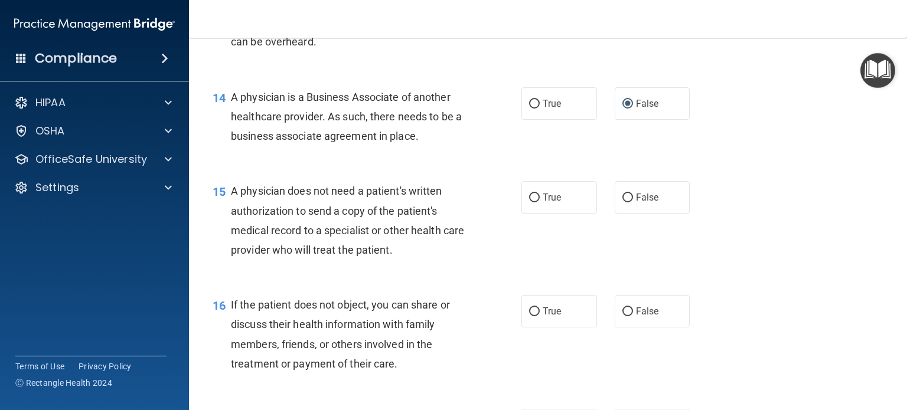
scroll to position [1417, 0]
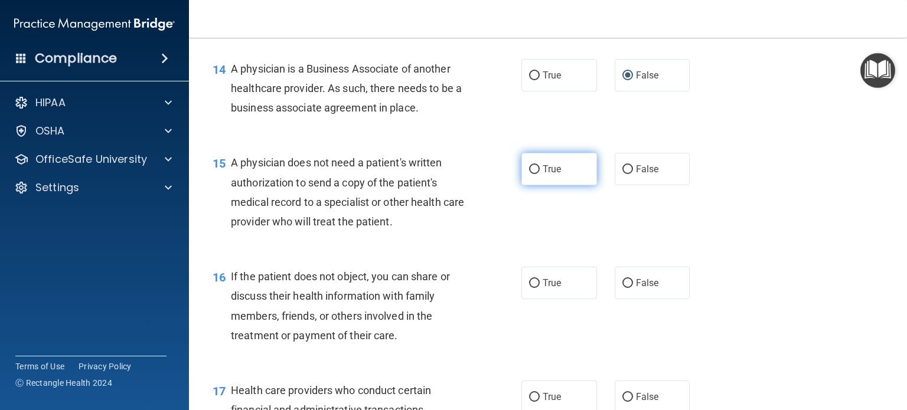
click at [532, 185] on label "True" at bounding box center [559, 169] width 76 height 32
click at [532, 174] on input "True" at bounding box center [534, 169] width 11 height 9
radio input "true"
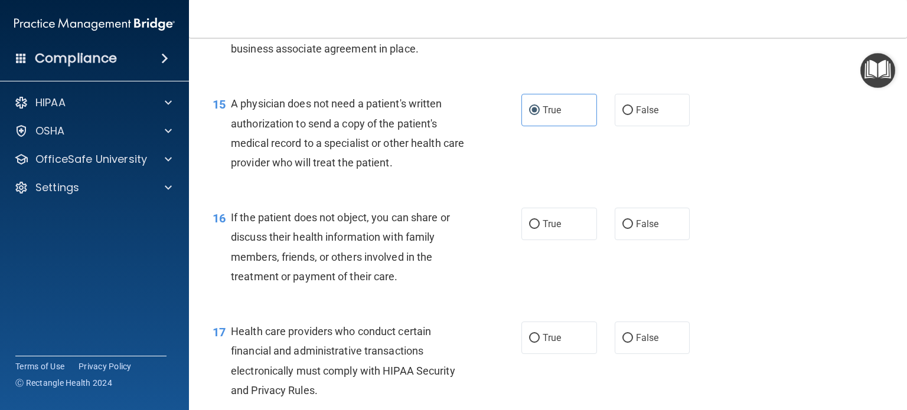
scroll to position [1535, 0]
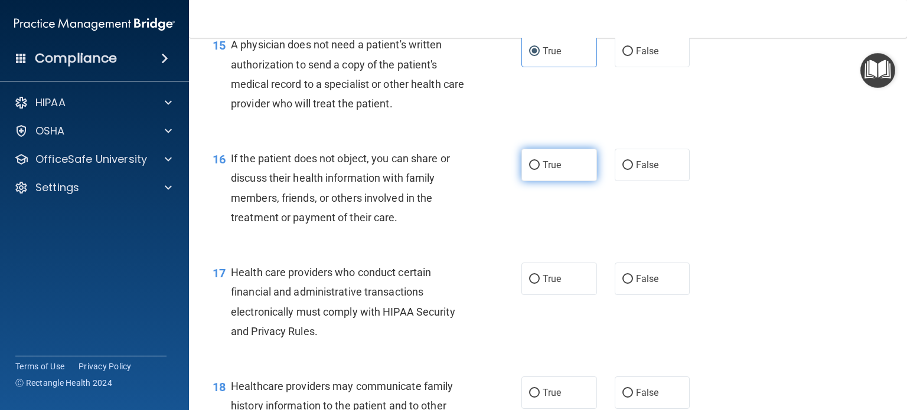
click at [532, 170] on input "True" at bounding box center [534, 165] width 11 height 9
radio input "true"
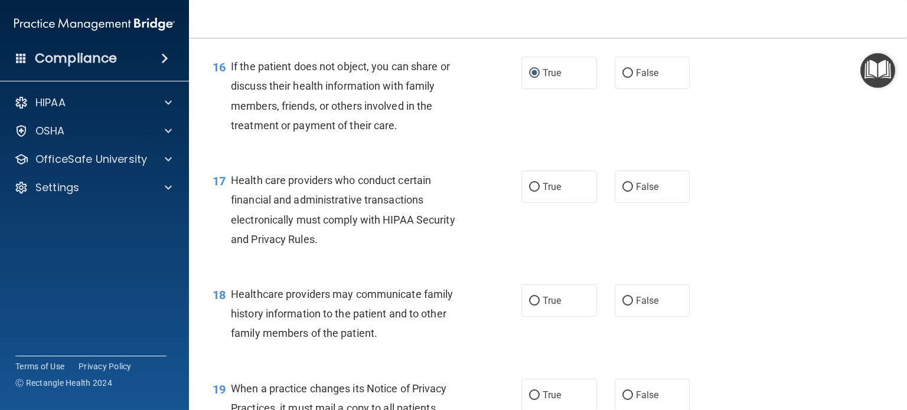
scroll to position [1653, 0]
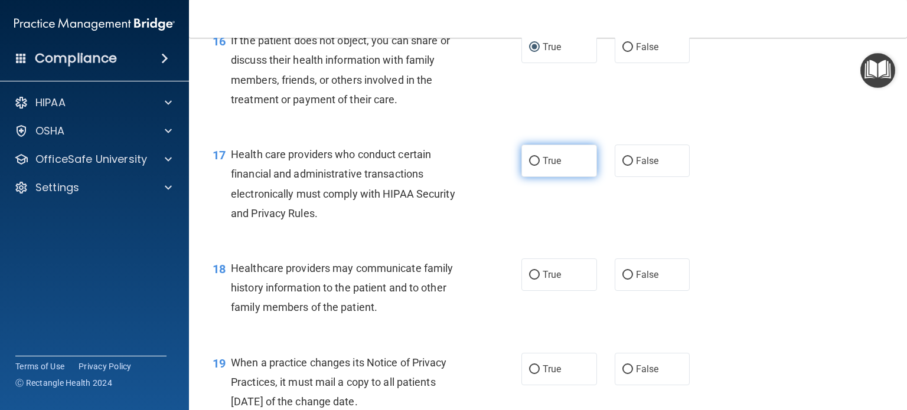
click at [529, 166] on input "True" at bounding box center [534, 161] width 11 height 9
radio input "true"
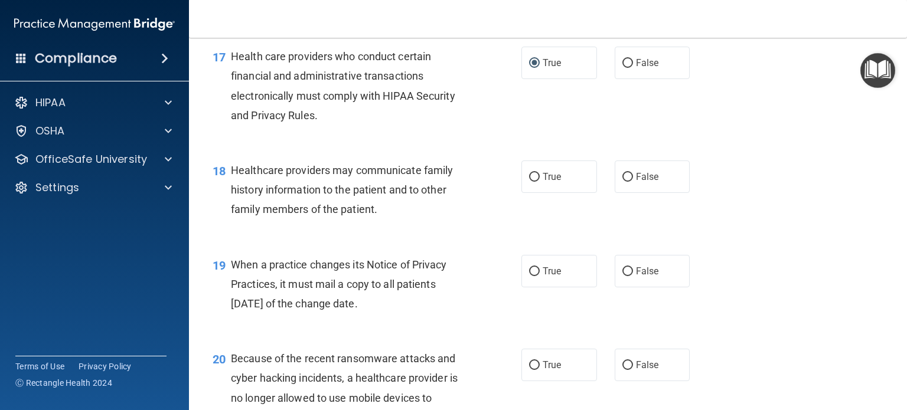
scroll to position [1771, 0]
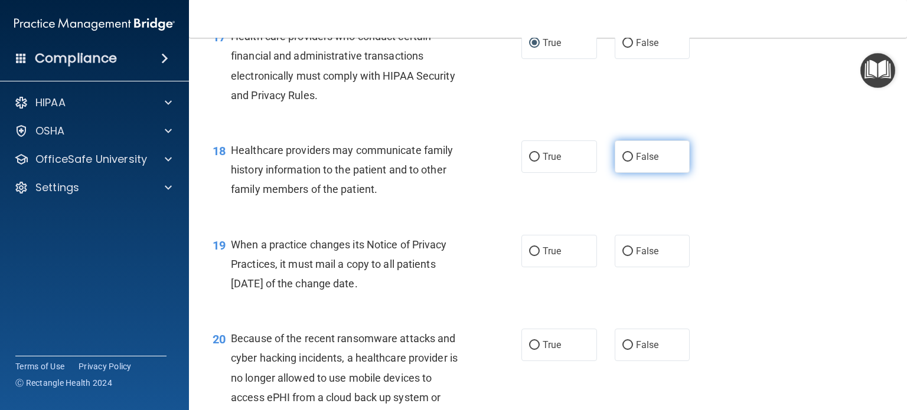
click at [622, 162] on input "False" at bounding box center [627, 157] width 11 height 9
radio input "true"
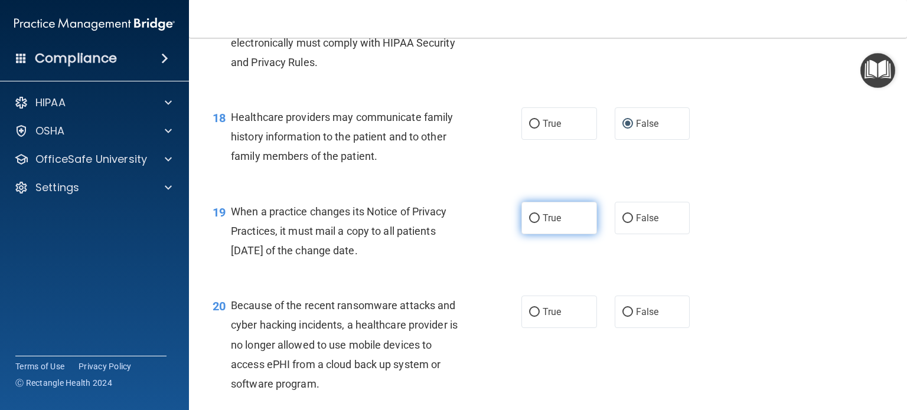
scroll to position [1830, 0]
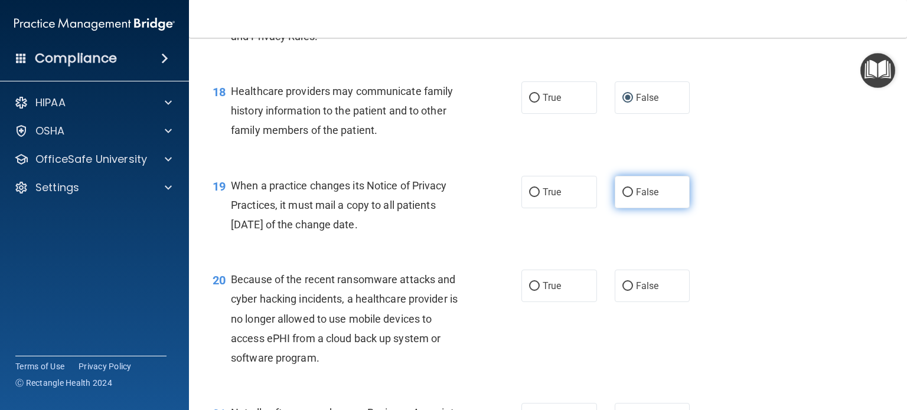
click at [625, 208] on label "False" at bounding box center [653, 192] width 76 height 32
click at [625, 197] on input "False" at bounding box center [627, 192] width 11 height 9
radio input "true"
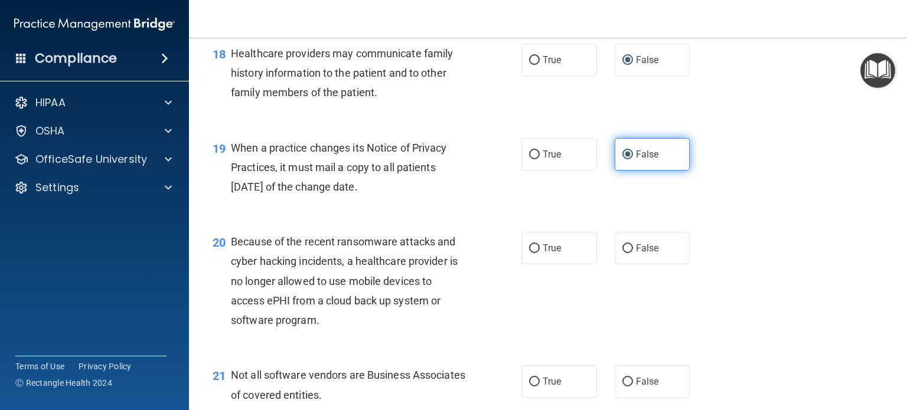
scroll to position [1889, 0]
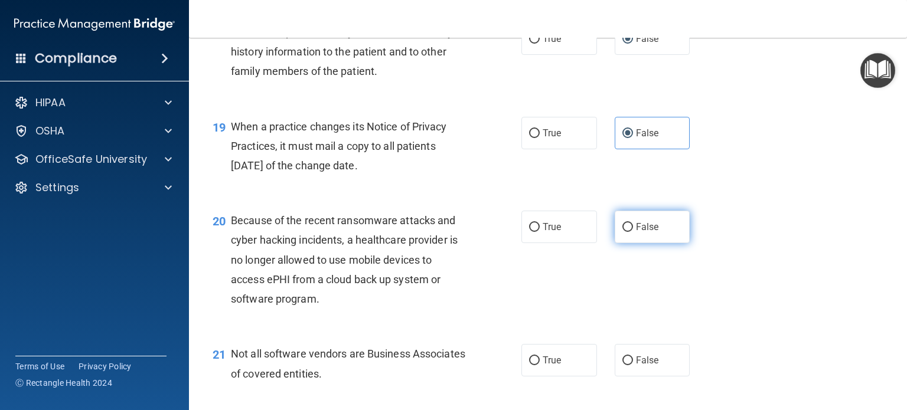
click at [619, 243] on label "False" at bounding box center [653, 227] width 76 height 32
click at [622, 232] on input "False" at bounding box center [627, 227] width 11 height 9
radio input "true"
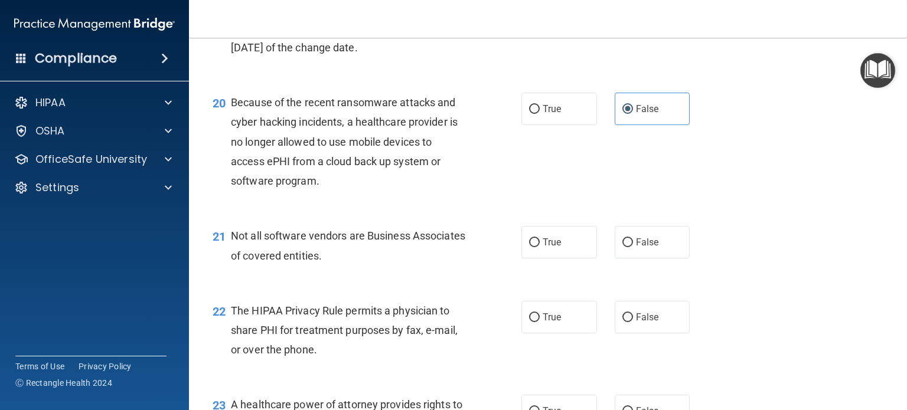
scroll to position [2066, 0]
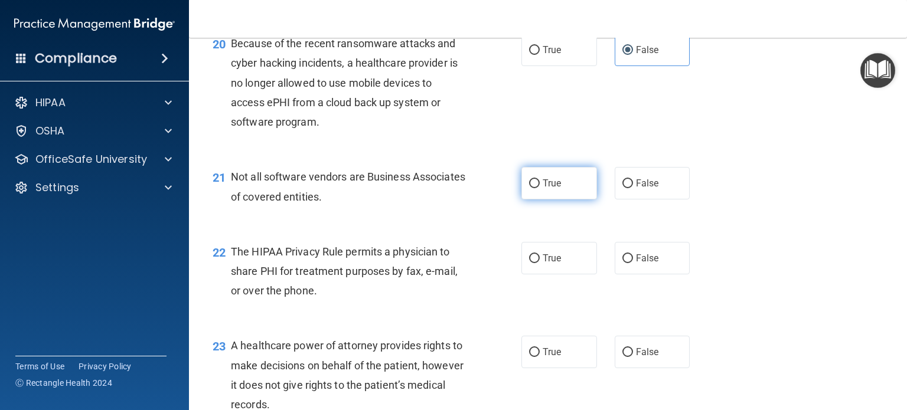
click at [529, 188] on input "True" at bounding box center [534, 183] width 11 height 9
radio input "true"
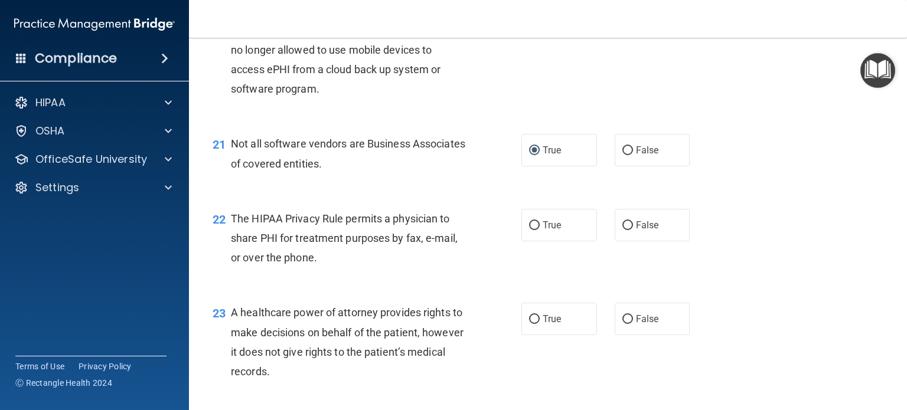
scroll to position [2184, 0]
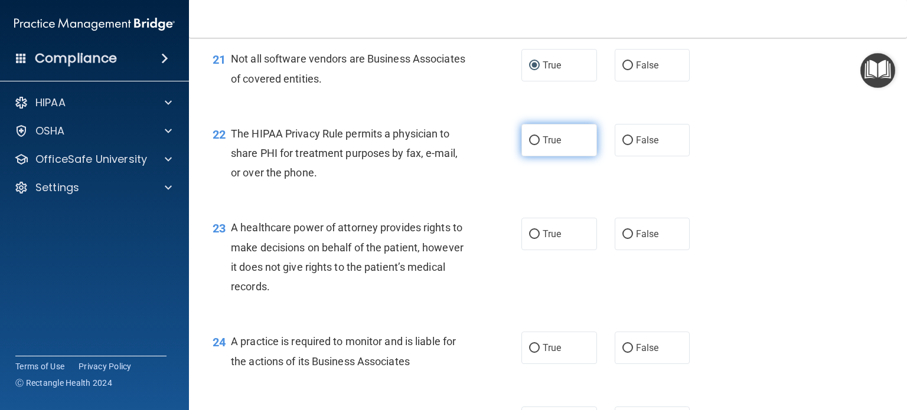
click at [531, 145] on input "True" at bounding box center [534, 140] width 11 height 9
radio input "true"
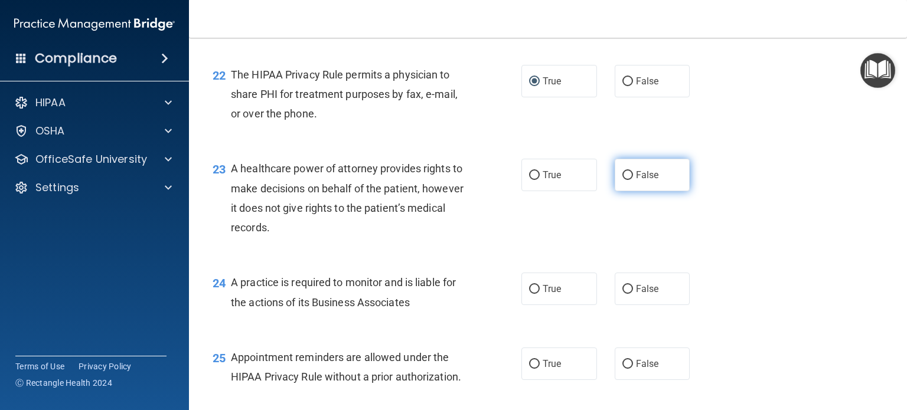
click at [622, 180] on input "False" at bounding box center [627, 175] width 11 height 9
radio input "true"
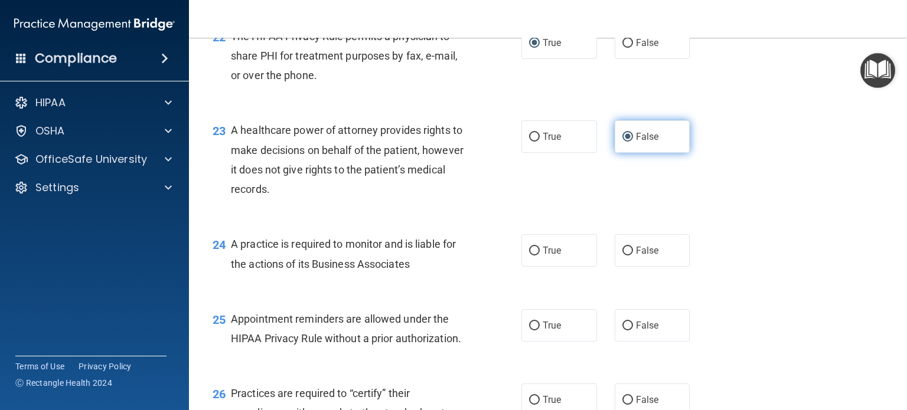
scroll to position [2302, 0]
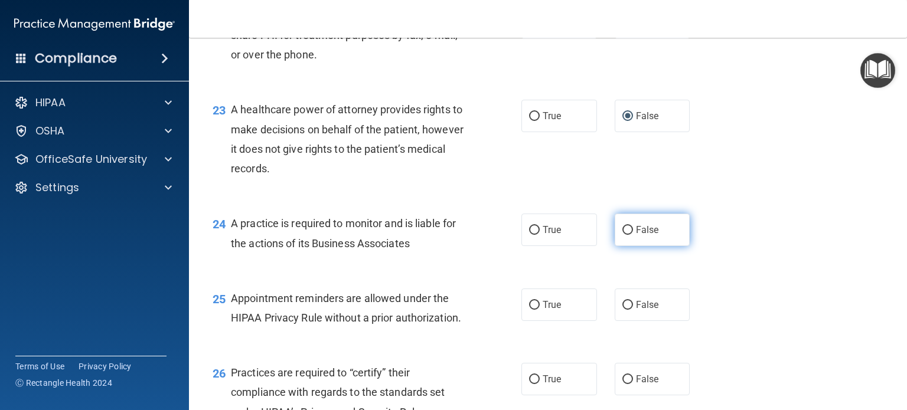
click at [617, 246] on label "False" at bounding box center [653, 230] width 76 height 32
click at [622, 235] on input "False" at bounding box center [627, 230] width 11 height 9
radio input "true"
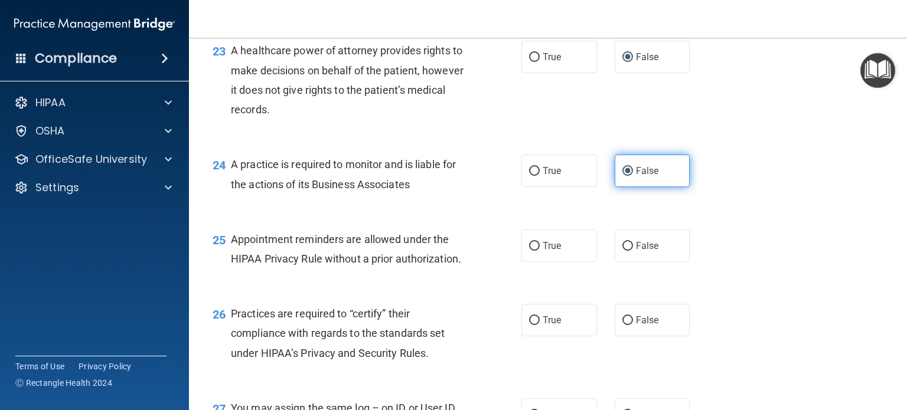
scroll to position [2420, 0]
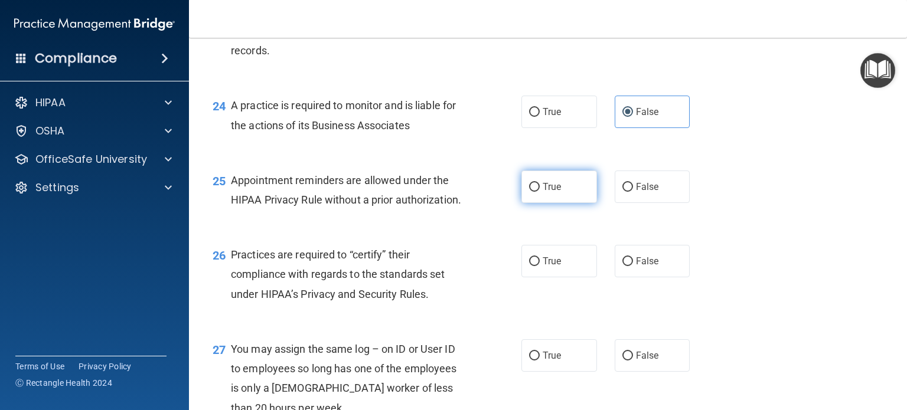
click at [529, 203] on label "True" at bounding box center [559, 187] width 76 height 32
click at [529, 192] on input "True" at bounding box center [534, 187] width 11 height 9
radio input "true"
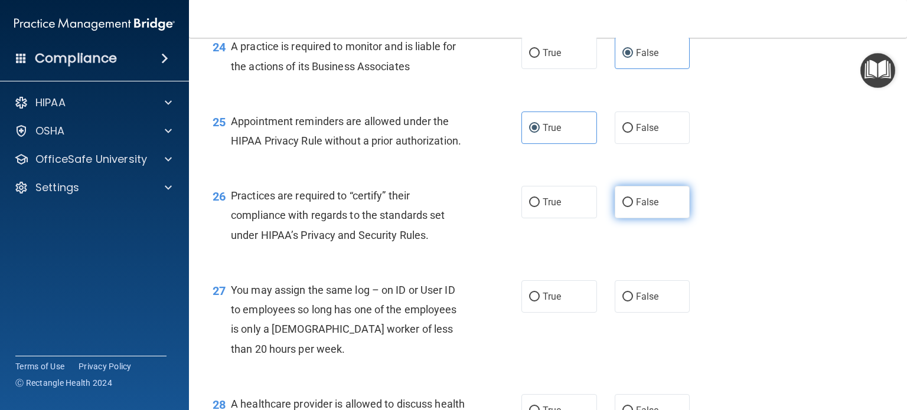
click at [622, 207] on input "False" at bounding box center [627, 202] width 11 height 9
radio input "true"
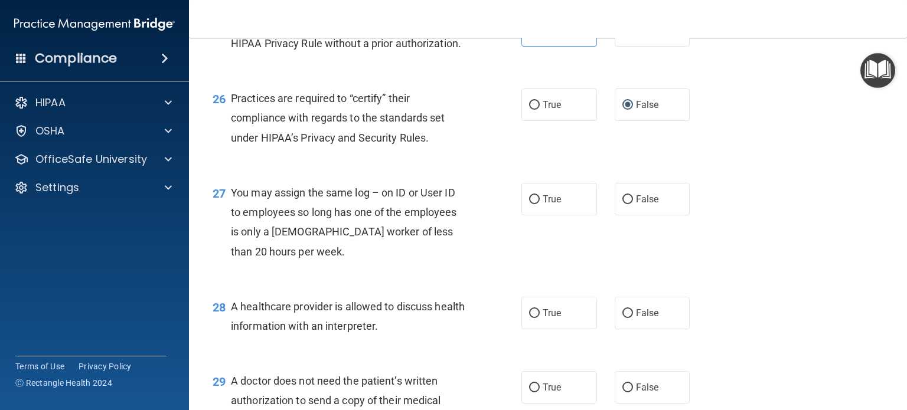
scroll to position [2597, 0]
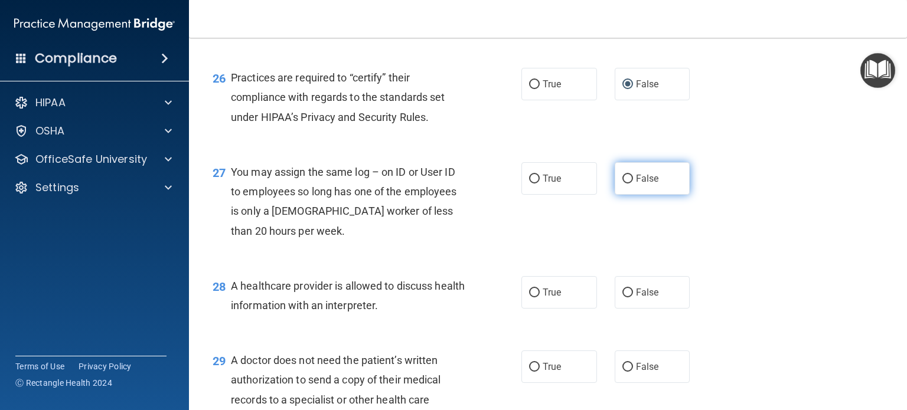
click at [622, 184] on input "False" at bounding box center [627, 179] width 11 height 9
radio input "true"
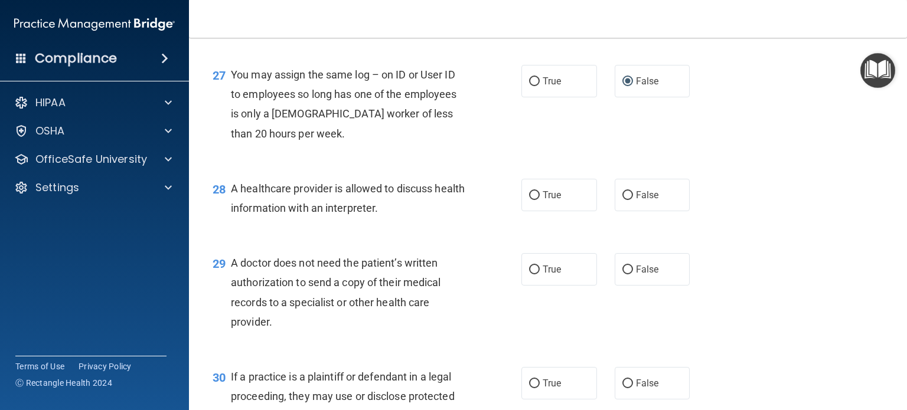
scroll to position [2715, 0]
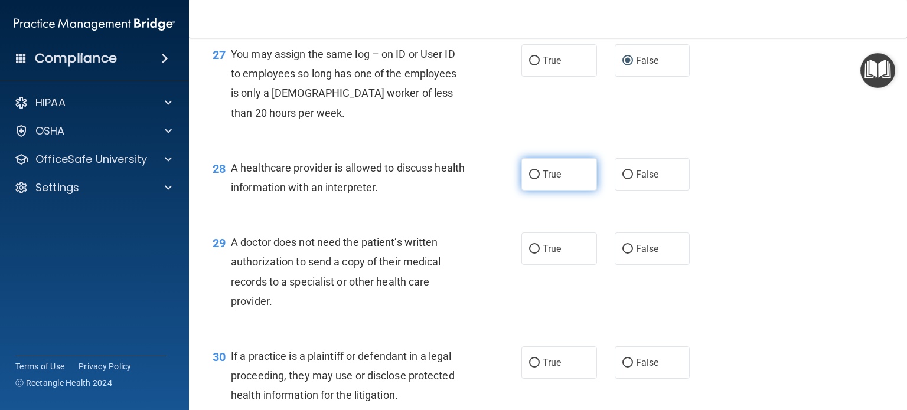
click at [529, 179] on input "True" at bounding box center [534, 175] width 11 height 9
radio input "true"
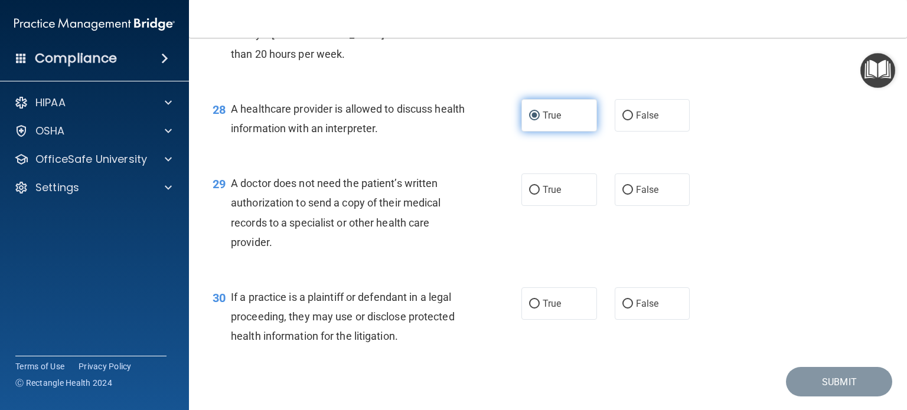
scroll to position [2833, 0]
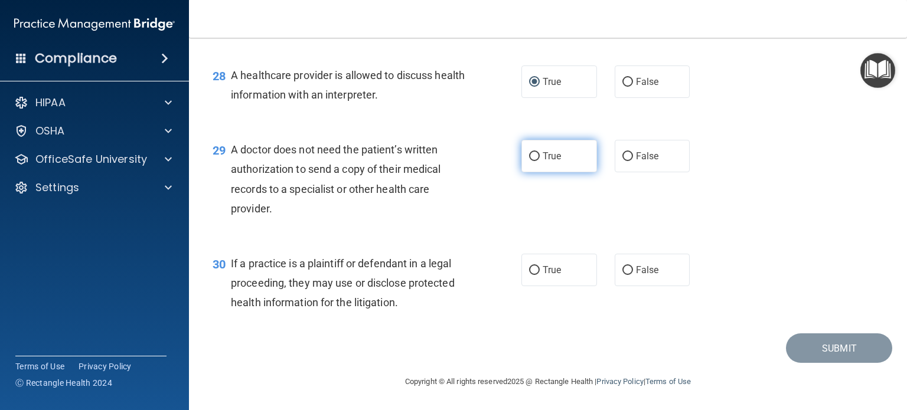
click at [531, 161] on input "True" at bounding box center [534, 156] width 11 height 9
radio input "true"
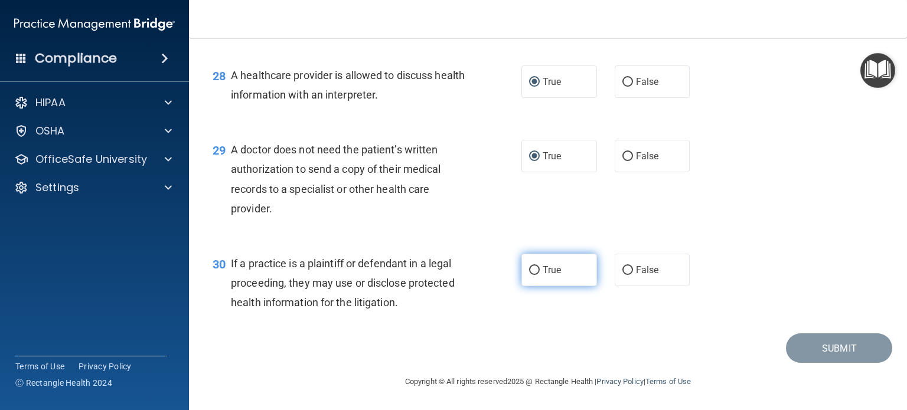
click at [542, 276] on span "True" at bounding box center [551, 269] width 18 height 11
click at [538, 275] on input "True" at bounding box center [534, 270] width 11 height 9
radio input "true"
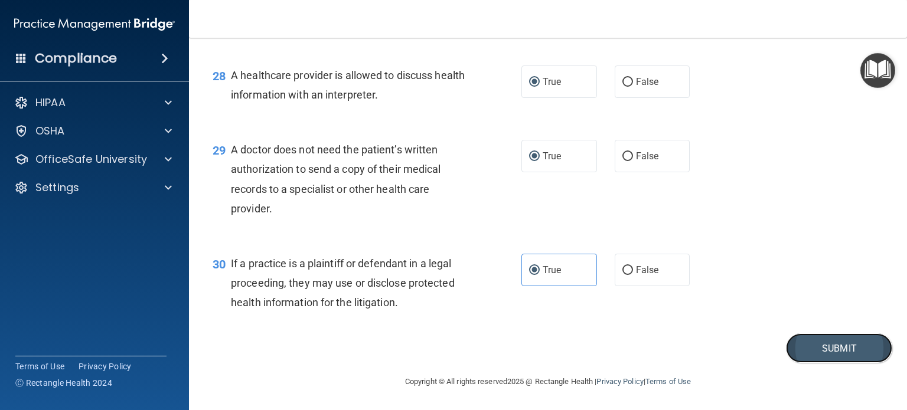
click at [825, 364] on button "Submit" at bounding box center [839, 349] width 106 height 30
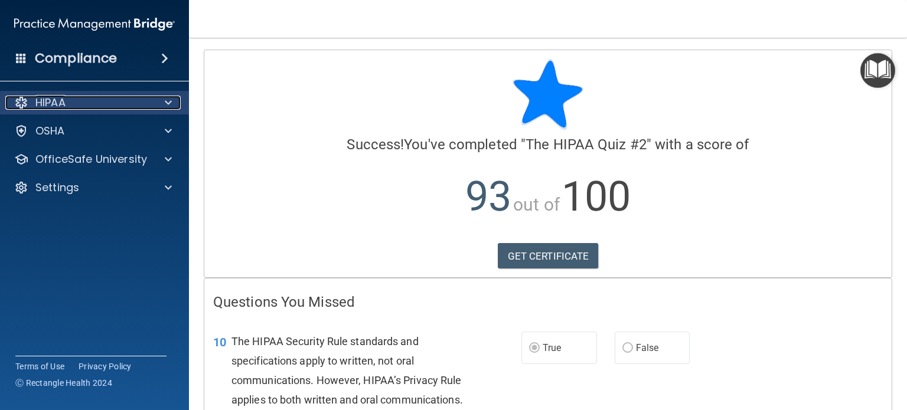
click at [166, 103] on span at bounding box center [168, 103] width 7 height 14
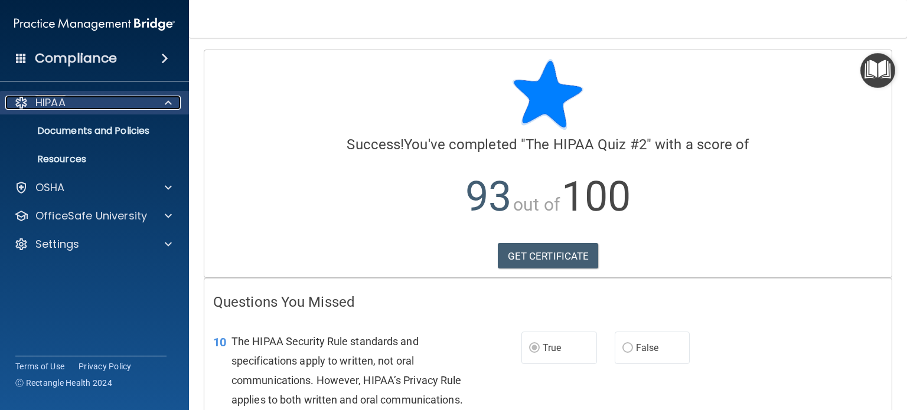
click at [166, 103] on span at bounding box center [168, 103] width 7 height 14
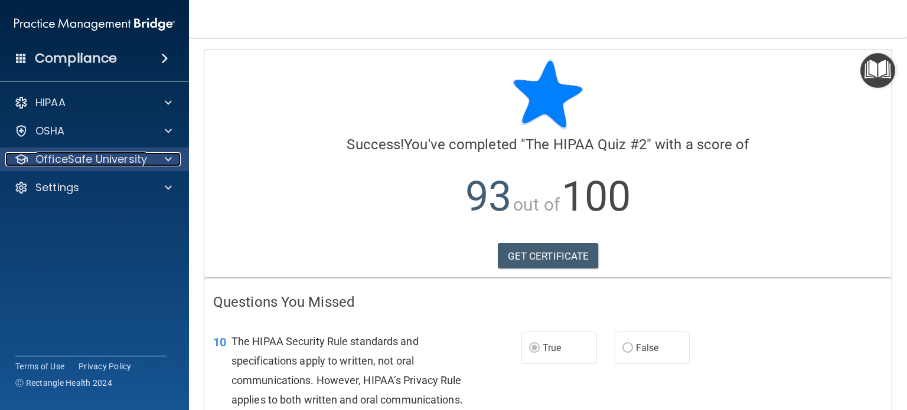
click at [156, 159] on div at bounding box center [167, 159] width 30 height 14
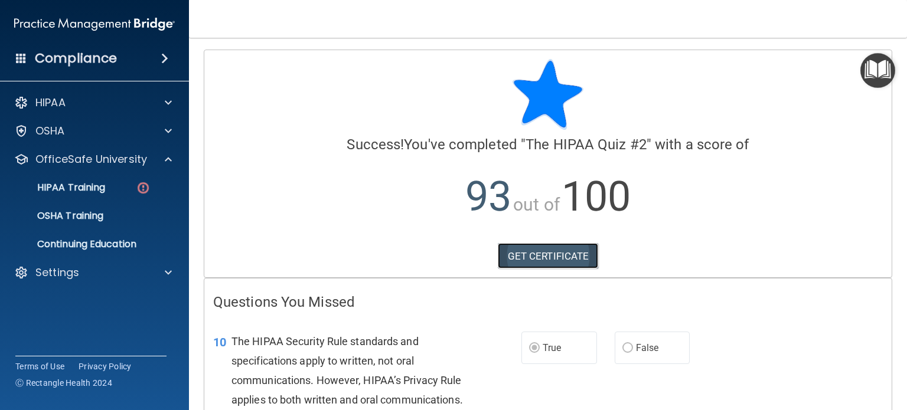
click at [528, 262] on link "GET CERTIFICATE" at bounding box center [548, 256] width 101 height 26
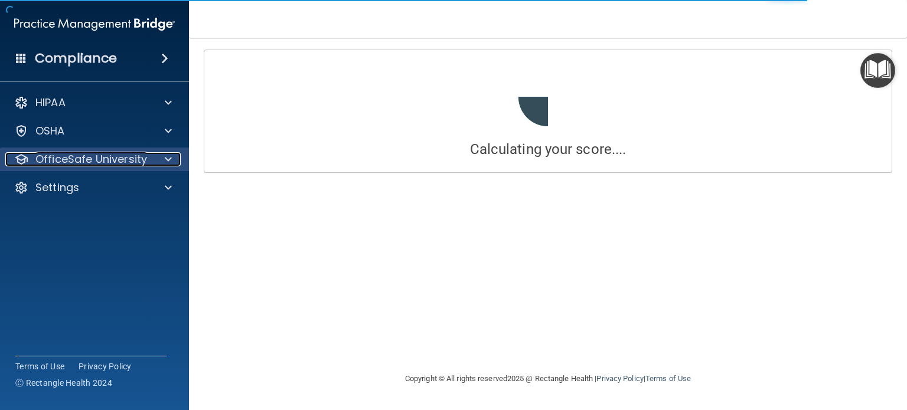
click at [162, 162] on div at bounding box center [167, 159] width 30 height 14
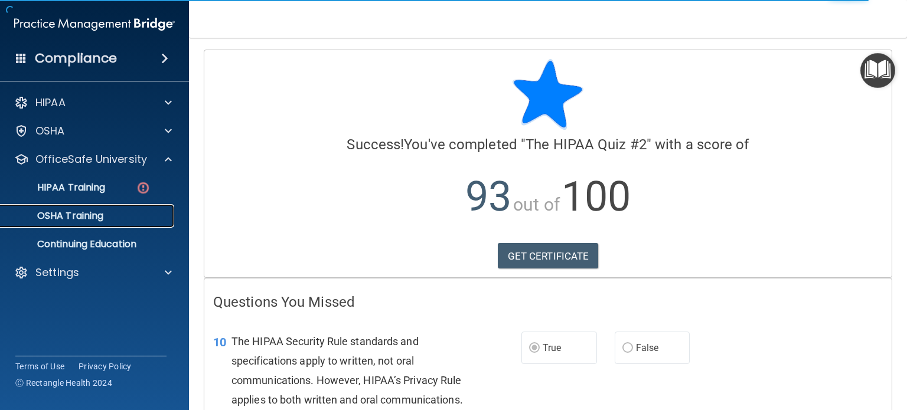
click at [80, 215] on p "OSHA Training" at bounding box center [56, 216] width 96 height 12
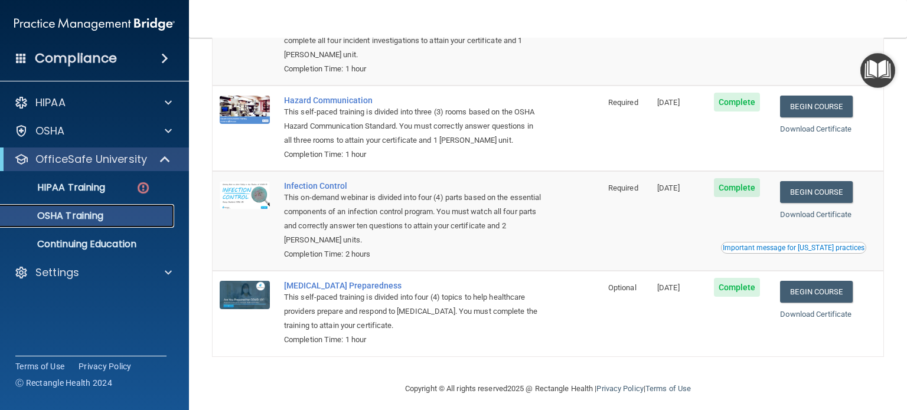
scroll to position [155, 0]
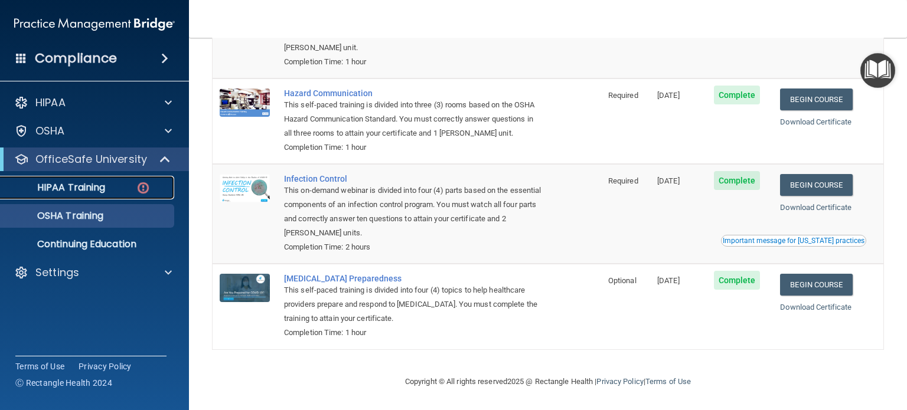
click at [79, 183] on p "HIPAA Training" at bounding box center [56, 188] width 97 height 12
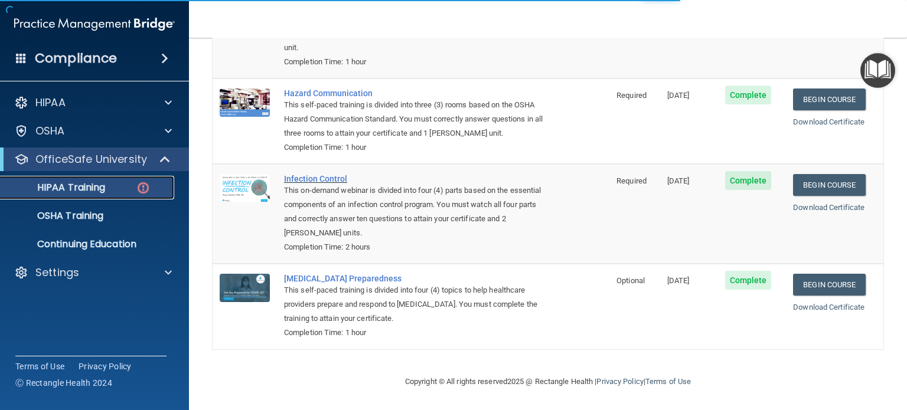
scroll to position [471, 0]
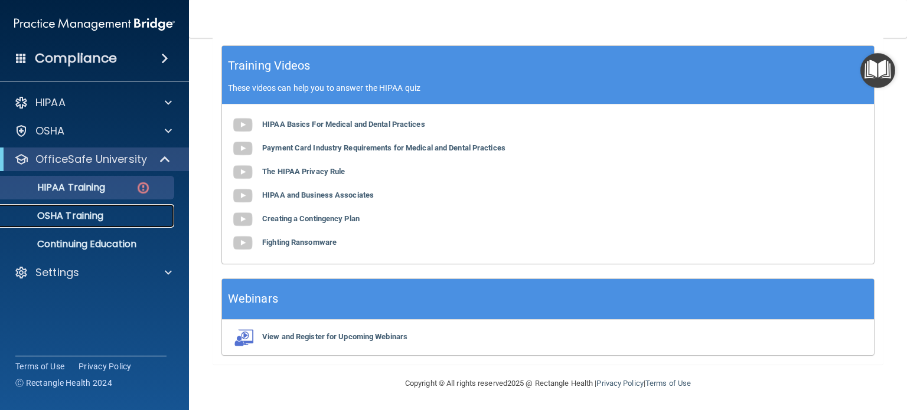
click at [94, 217] on p "OSHA Training" at bounding box center [56, 216] width 96 height 12
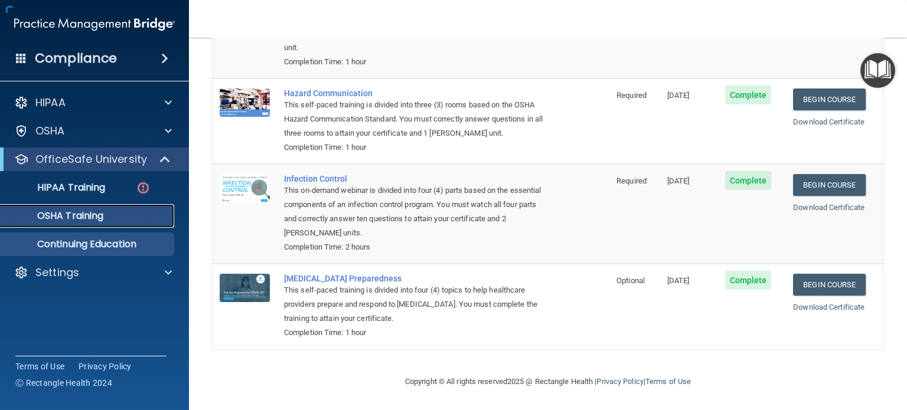
scroll to position [155, 0]
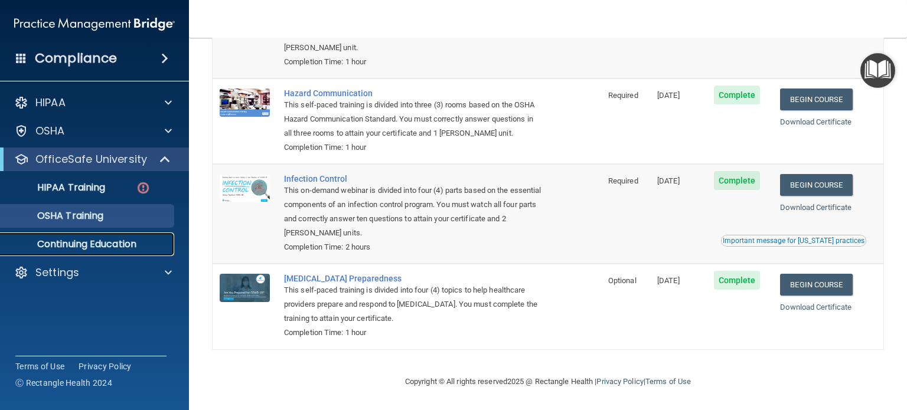
click at [105, 249] on p "Continuing Education" at bounding box center [88, 244] width 161 height 12
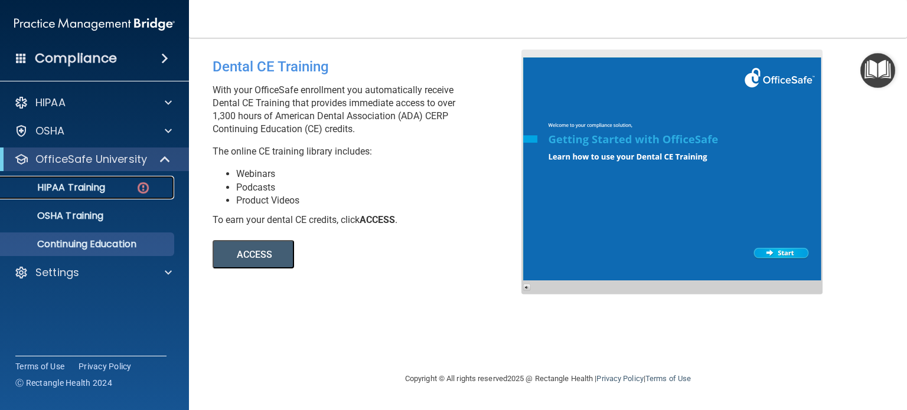
click at [94, 185] on p "HIPAA Training" at bounding box center [56, 188] width 97 height 12
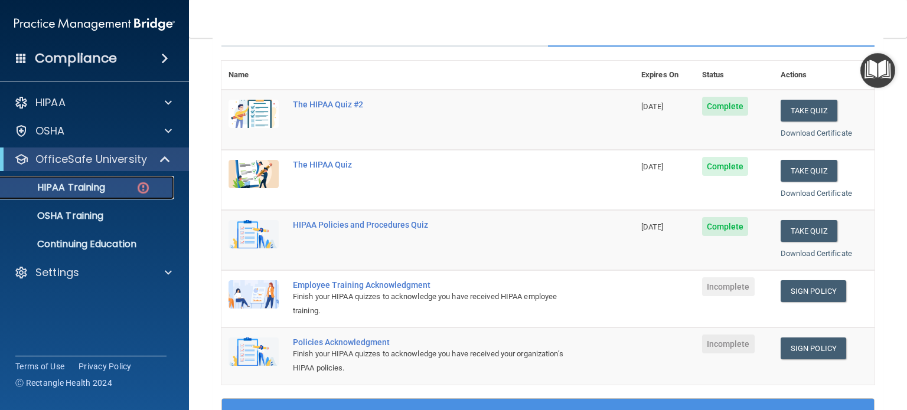
scroll to position [177, 0]
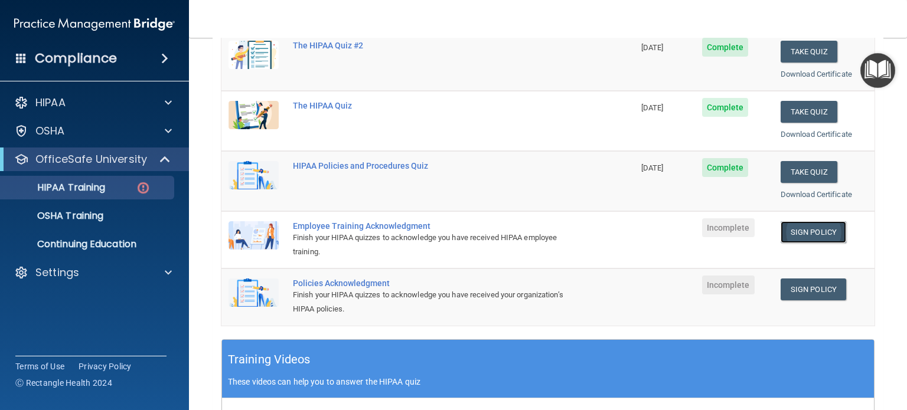
click at [782, 230] on link "Sign Policy" at bounding box center [813, 232] width 66 height 22
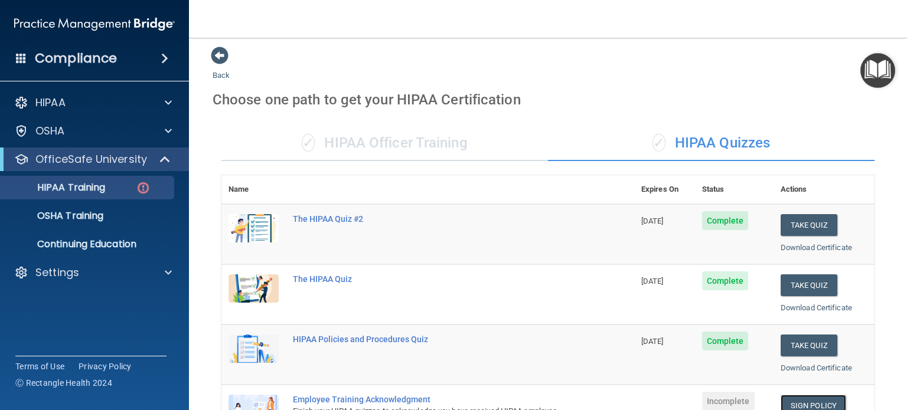
scroll to position [0, 0]
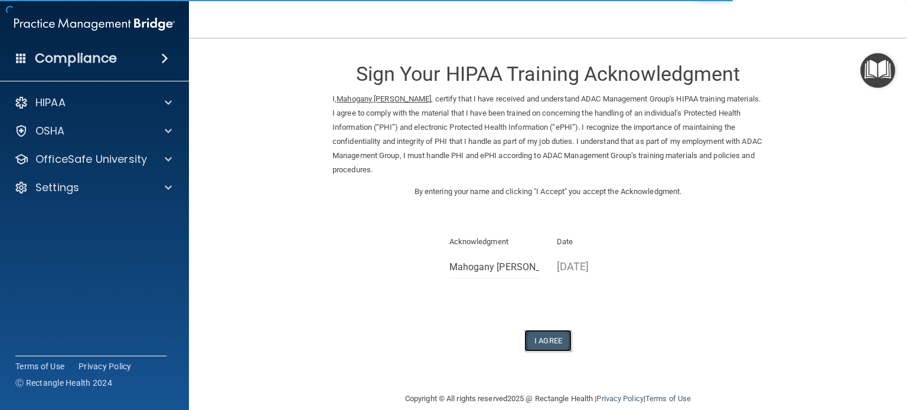
click at [536, 342] on button "I Agree" at bounding box center [547, 341] width 47 height 22
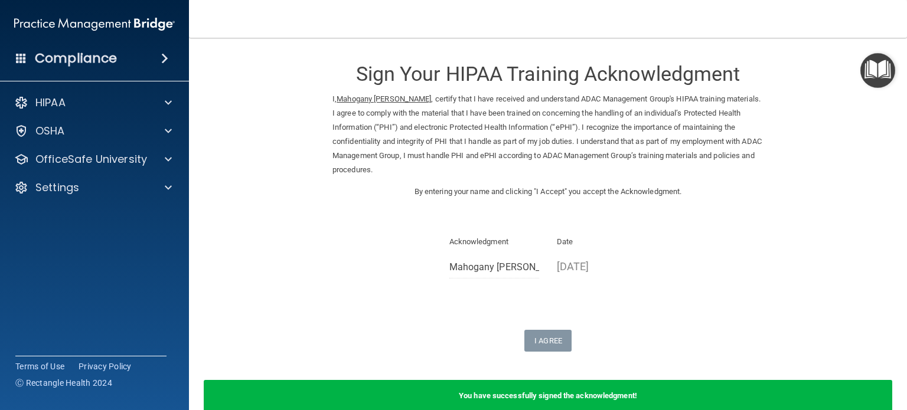
scroll to position [63, 0]
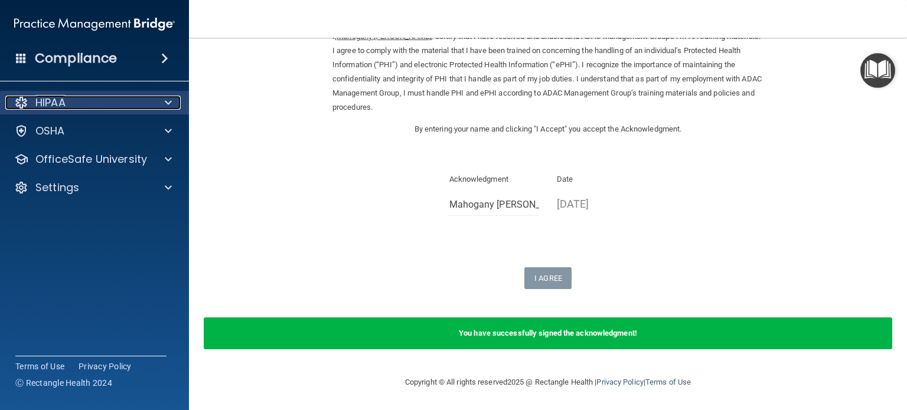
click at [162, 104] on div at bounding box center [167, 103] width 30 height 14
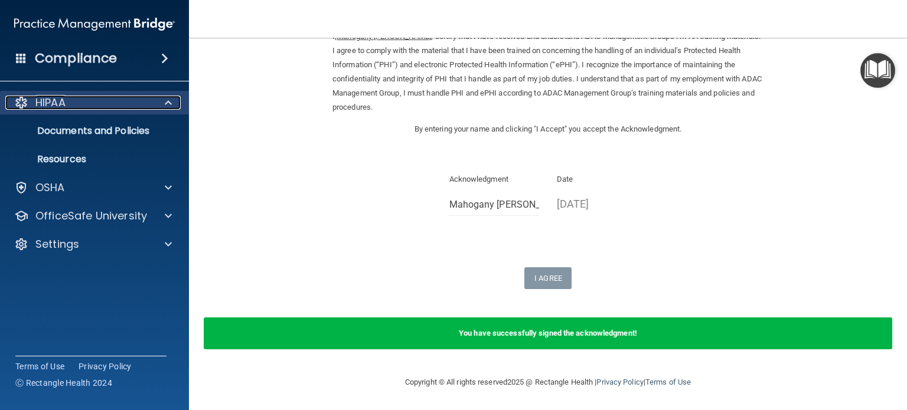
click at [163, 109] on div at bounding box center [167, 103] width 30 height 14
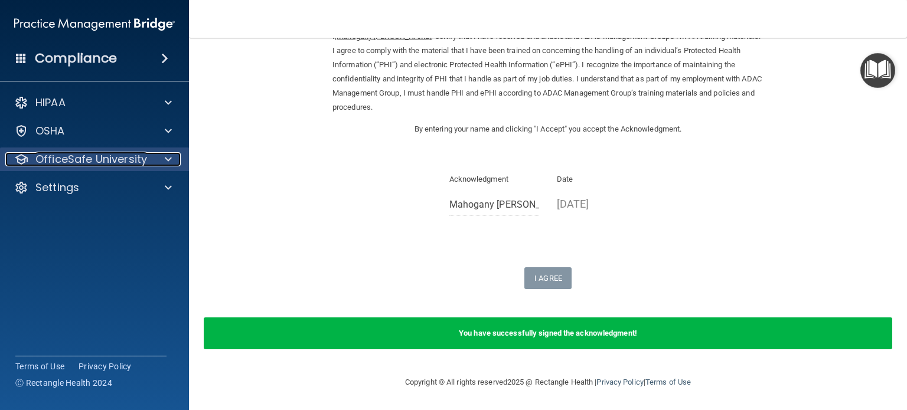
click at [165, 160] on span at bounding box center [168, 159] width 7 height 14
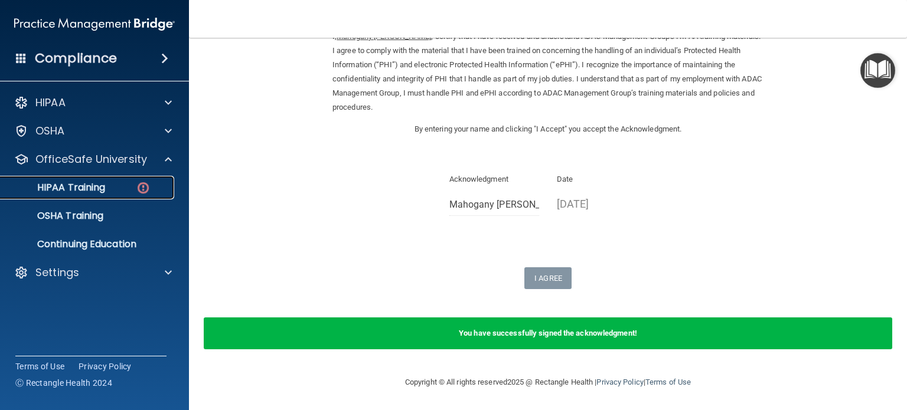
click at [135, 189] on div "HIPAA Training" at bounding box center [88, 188] width 161 height 12
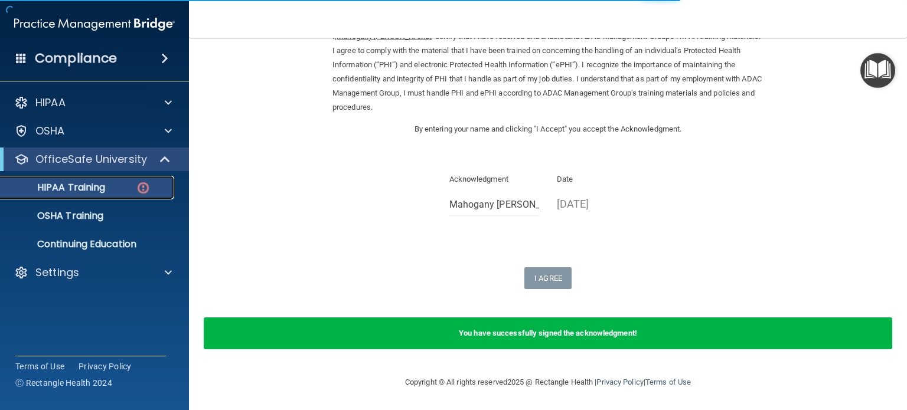
scroll to position [473, 0]
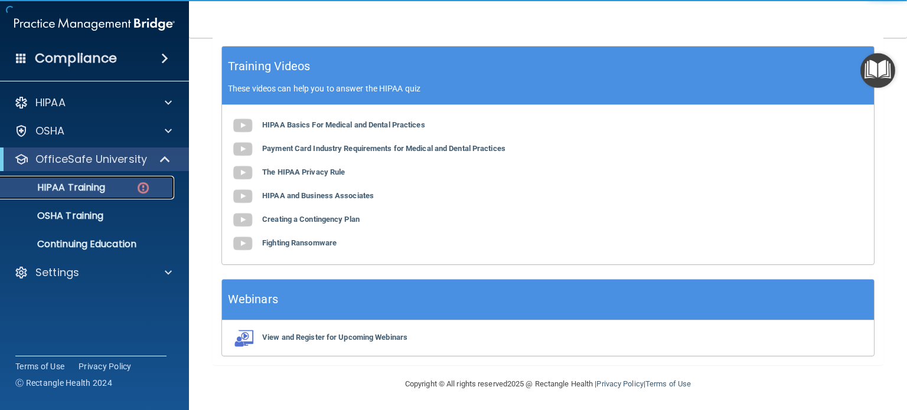
click at [83, 190] on p "HIPAA Training" at bounding box center [56, 188] width 97 height 12
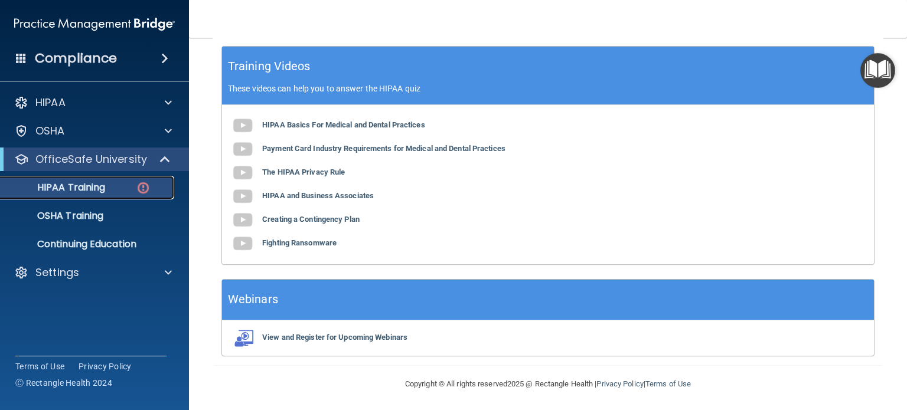
click at [47, 190] on p "HIPAA Training" at bounding box center [56, 188] width 97 height 12
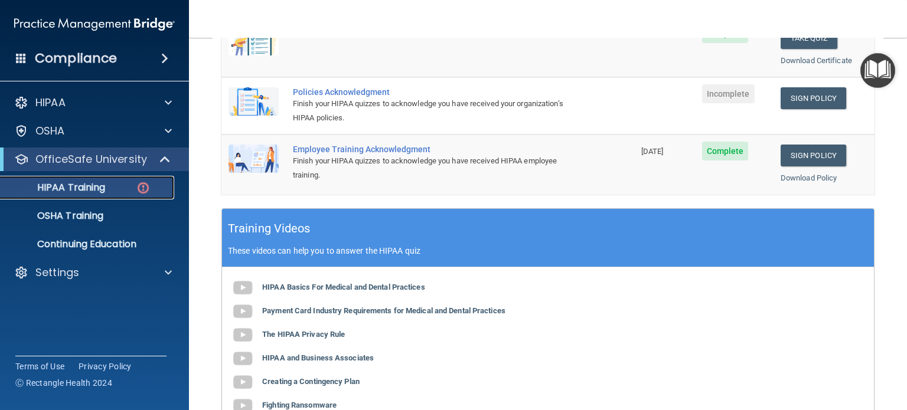
scroll to position [237, 0]
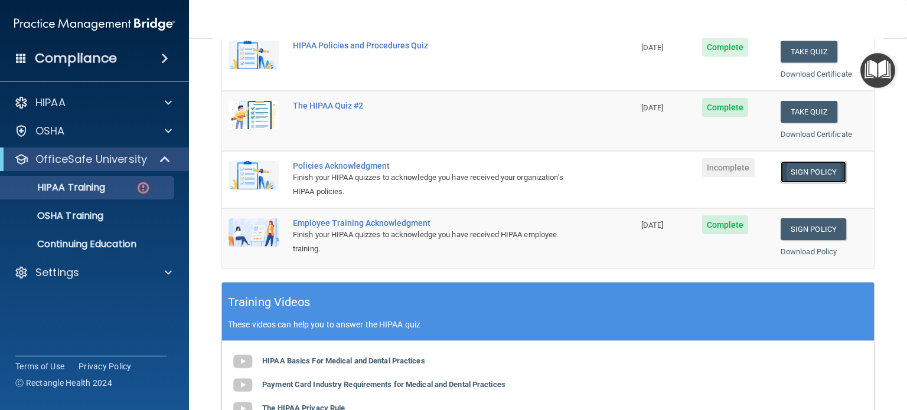
click at [793, 171] on link "Sign Policy" at bounding box center [813, 172] width 66 height 22
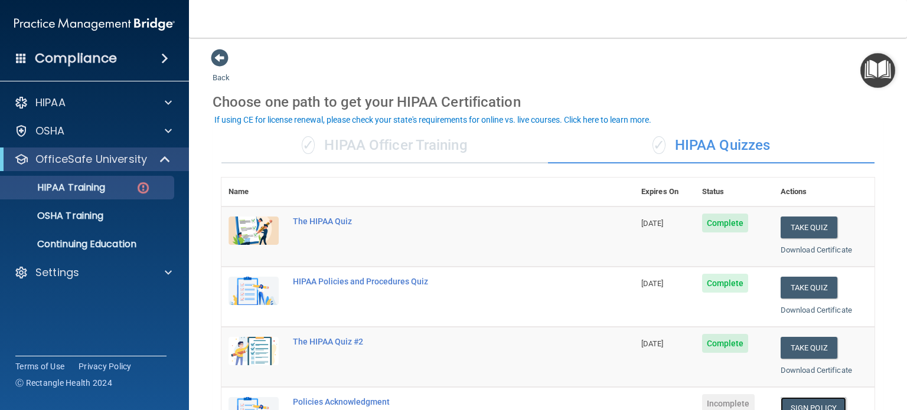
scroll to position [0, 0]
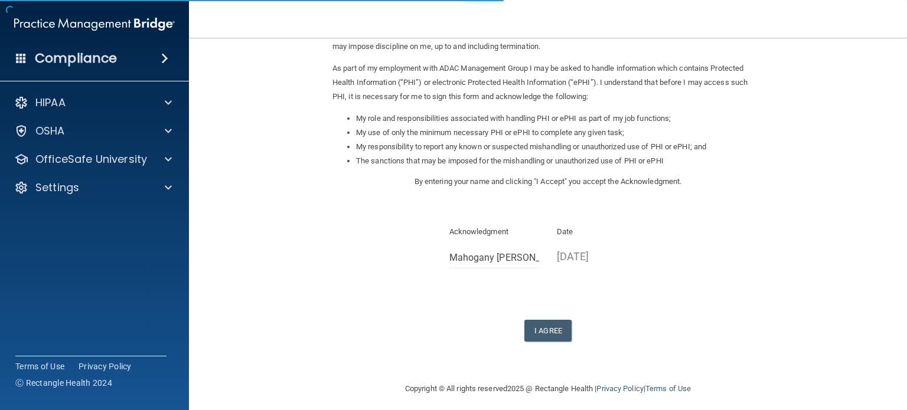
scroll to position [130, 0]
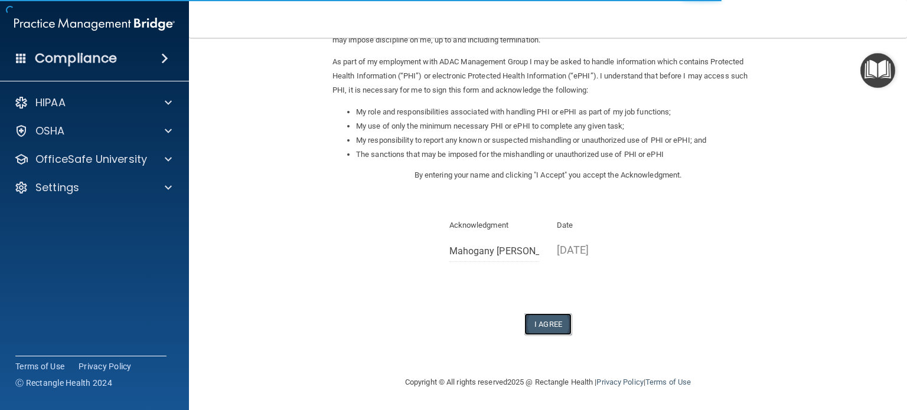
click at [547, 324] on button "I Agree" at bounding box center [547, 324] width 47 height 22
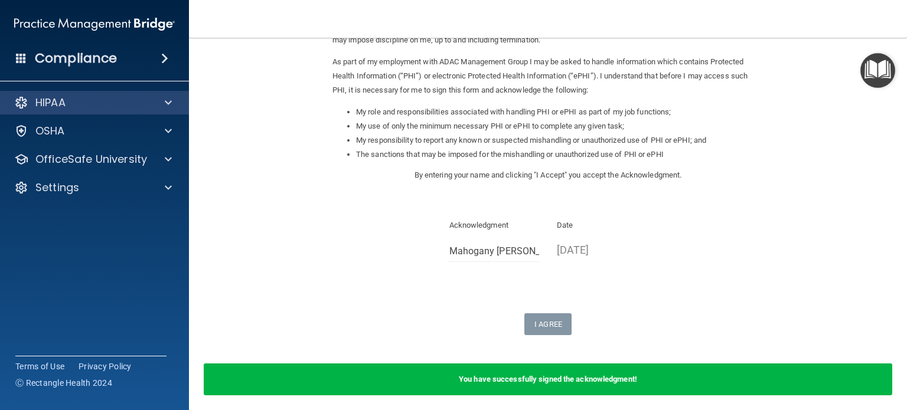
click at [162, 93] on div "HIPAA" at bounding box center [94, 103] width 189 height 24
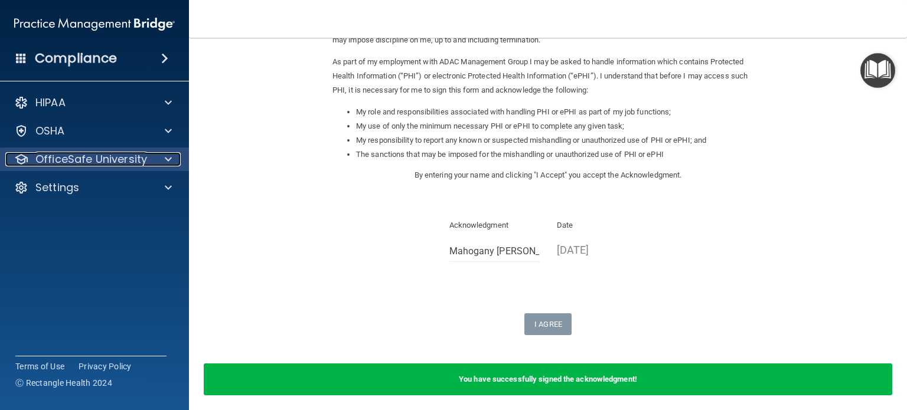
click at [168, 159] on span at bounding box center [168, 159] width 7 height 14
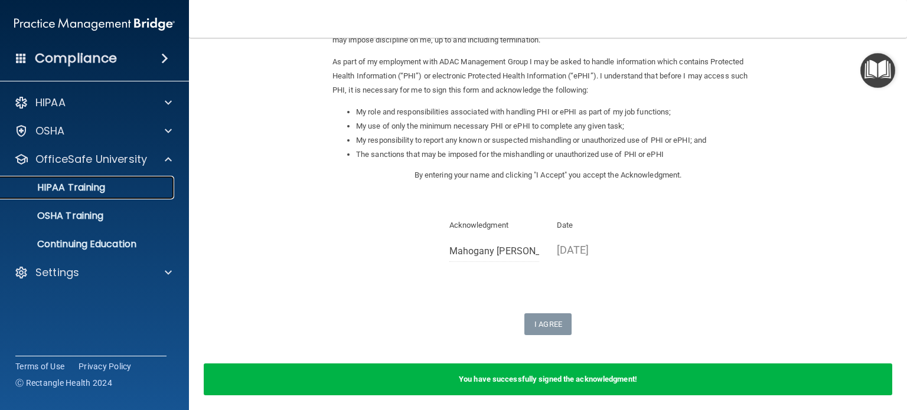
click at [108, 190] on div "HIPAA Training" at bounding box center [88, 188] width 161 height 12
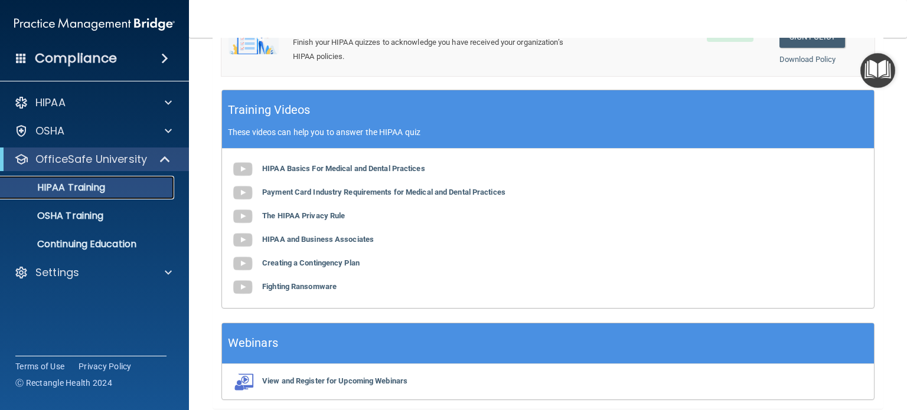
scroll to position [476, 0]
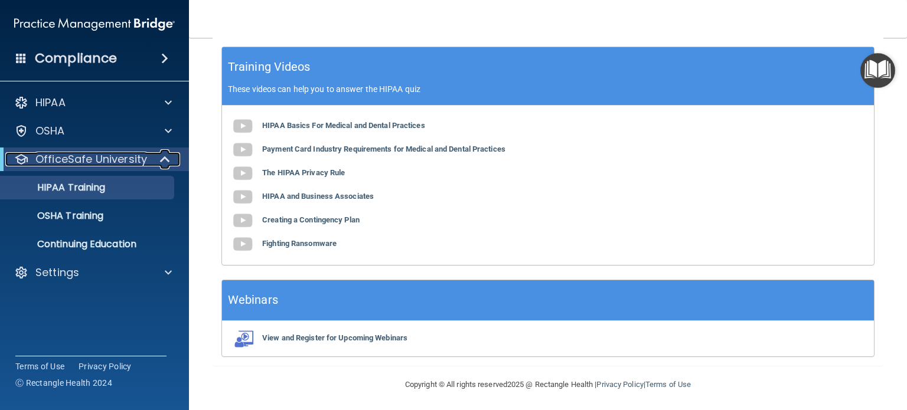
click at [166, 160] on span at bounding box center [166, 159] width 10 height 14
